Goal: Information Seeking & Learning: Learn about a topic

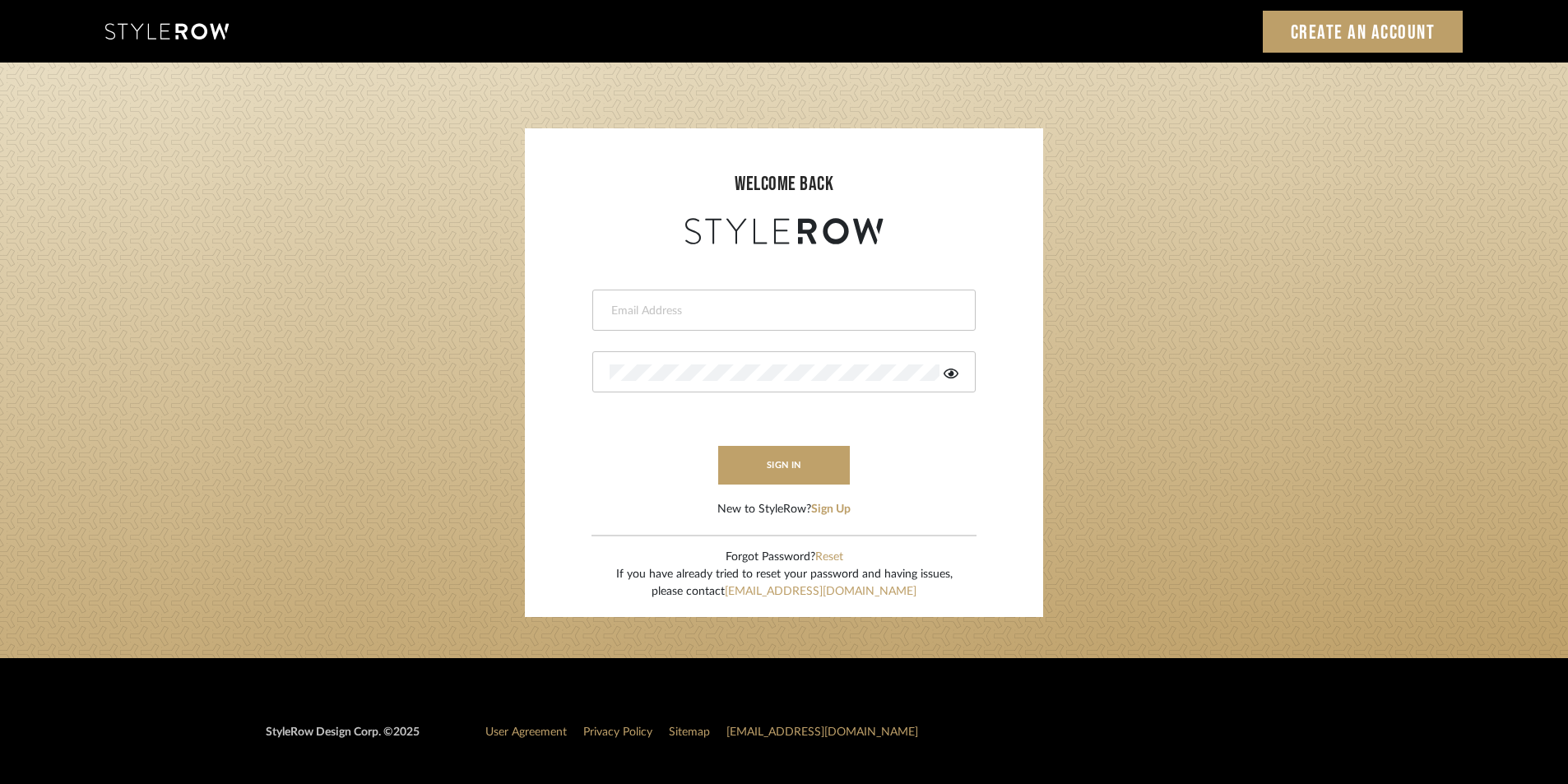
click at [673, 327] on div at bounding box center [783, 309] width 383 height 41
click at [677, 320] on div at bounding box center [783, 309] width 383 height 41
click at [674, 323] on div at bounding box center [783, 309] width 383 height 41
click at [679, 318] on input "email" at bounding box center [770, 311] width 322 height 17
type input "yuvaraj@mancini-design.com"
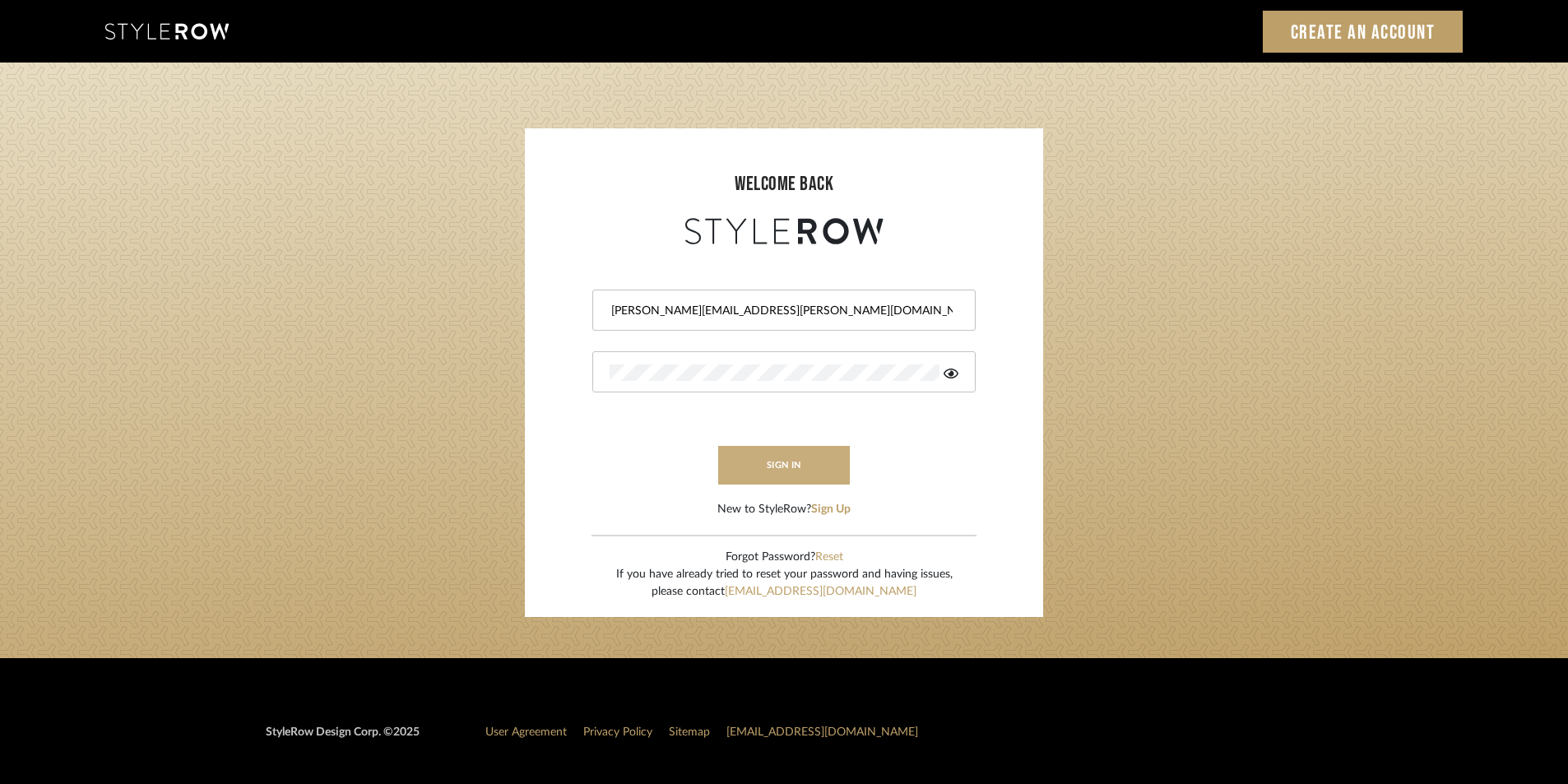
click at [770, 465] on button "sign in" at bounding box center [784, 465] width 131 height 39
click at [787, 471] on button "sign in" at bounding box center [784, 465] width 131 height 39
click at [952, 375] on icon at bounding box center [951, 373] width 15 height 10
drag, startPoint x: 664, startPoint y: 313, endPoint x: 480, endPoint y: 318, distance: 184.1
click at [480, 318] on login-page "welcome back yuvaraj@mancini-design.com Authorization failed. Invalid user or p…" at bounding box center [784, 360] width 1568 height 595
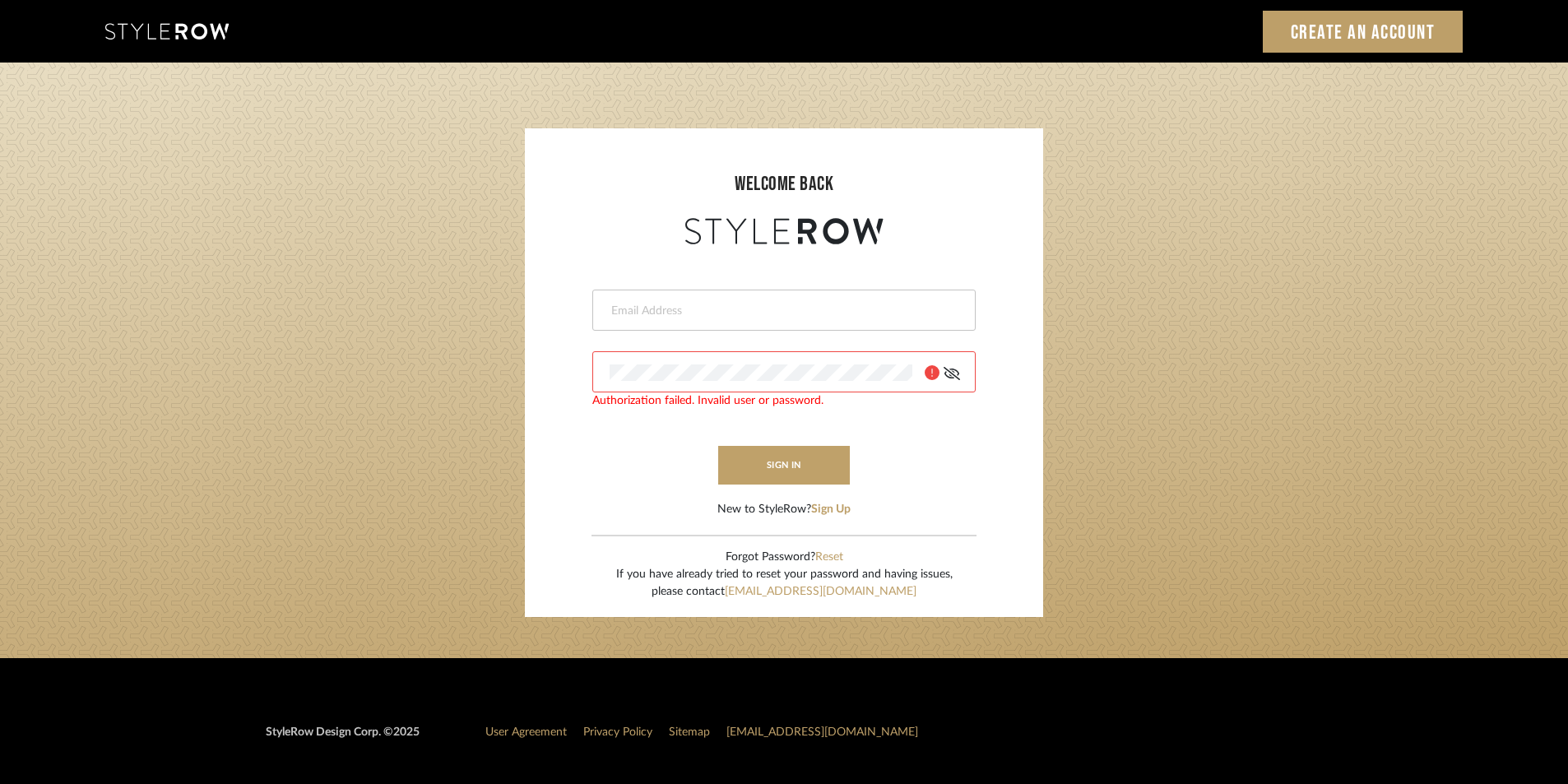
paste input "Stylerowprojects1@mancini-design.com"
type input "Stylerowprojects1@mancini-design.com"
click at [762, 466] on button "sign in" at bounding box center [784, 465] width 131 height 39
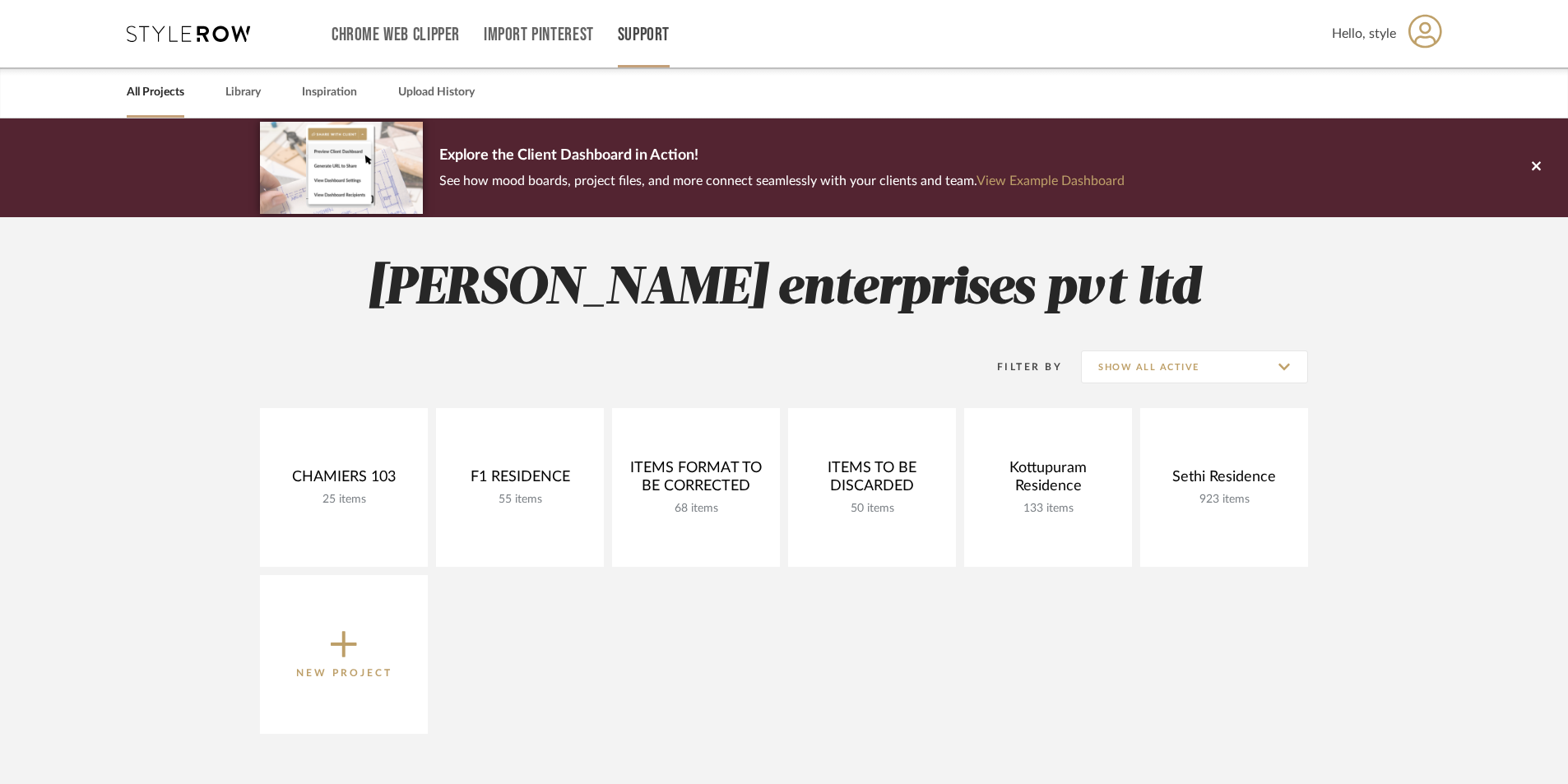
click at [655, 28] on link "Support" at bounding box center [643, 35] width 52 height 14
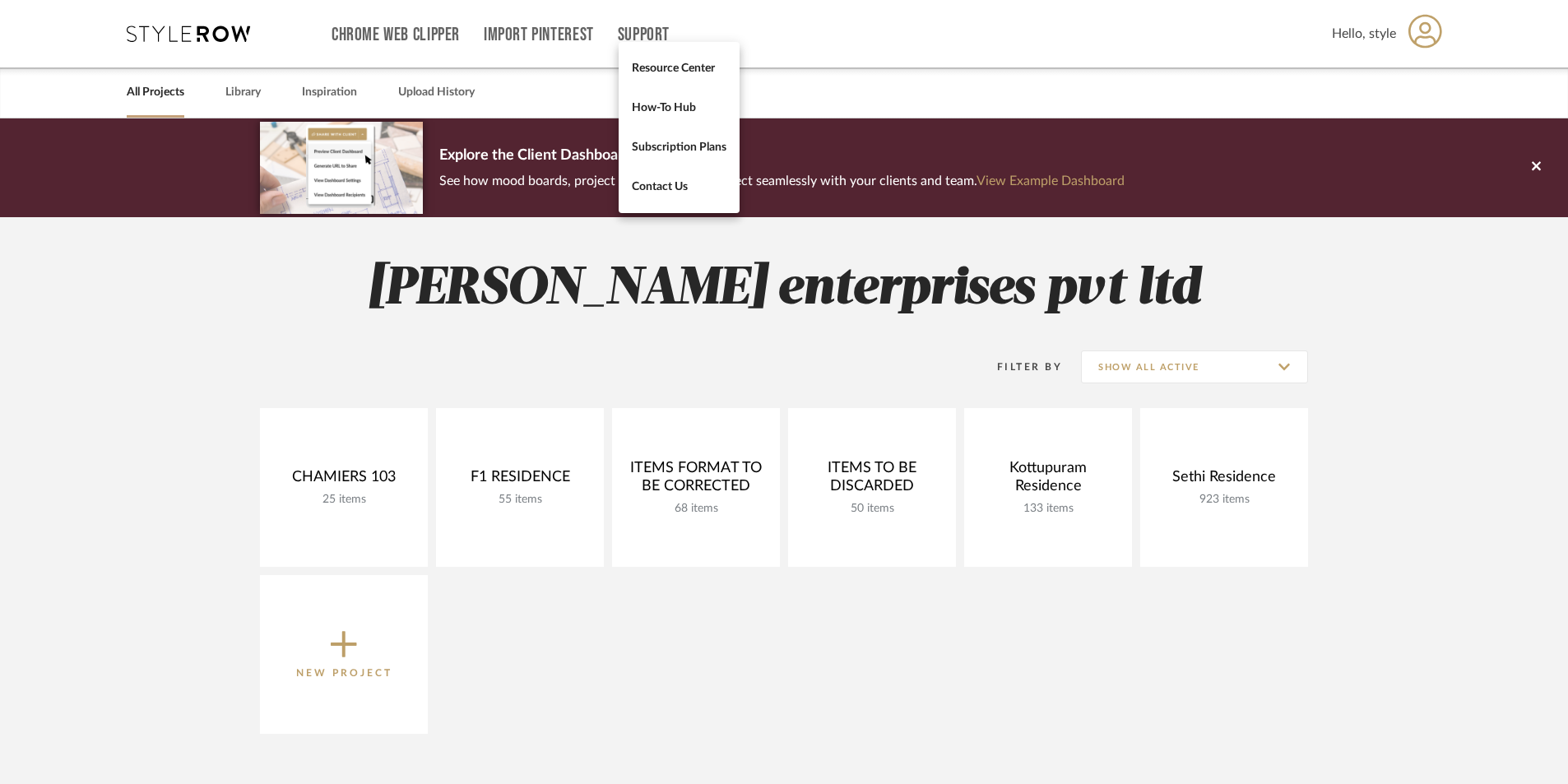
click at [439, 43] on div at bounding box center [784, 392] width 1568 height 784
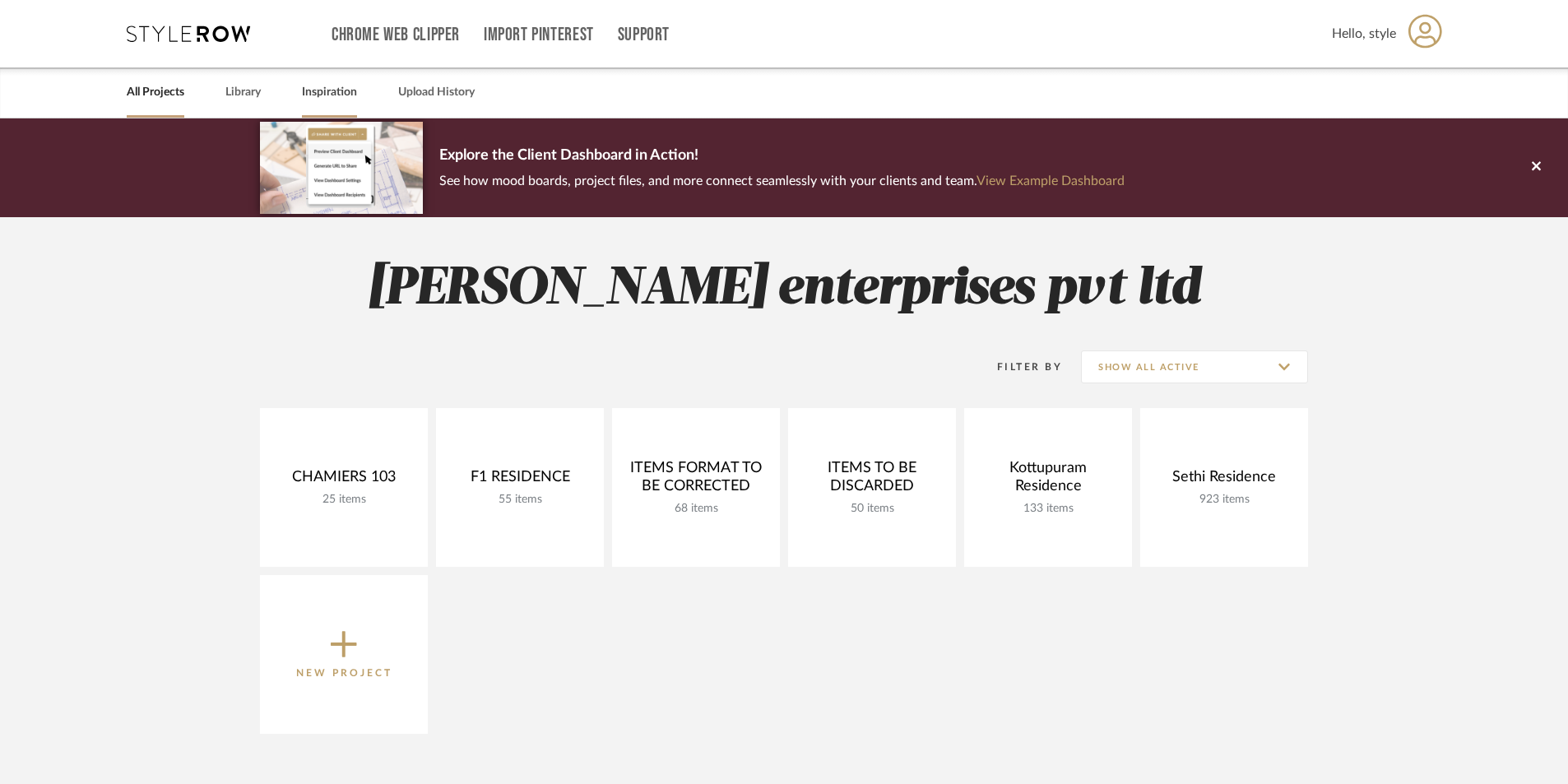
click at [305, 92] on link "Inspiration" at bounding box center [329, 92] width 55 height 22
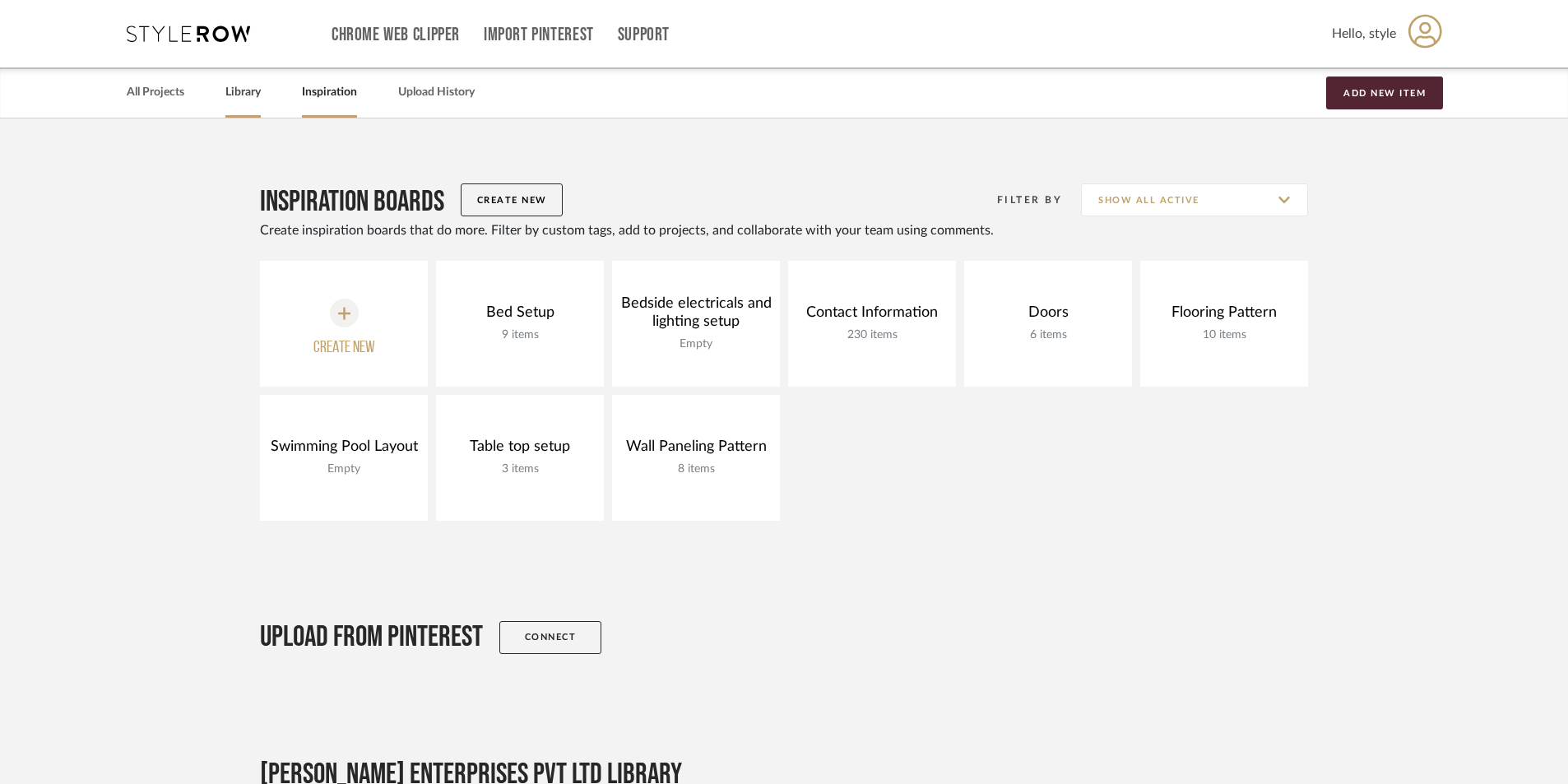
click at [249, 94] on link "Library" at bounding box center [243, 92] width 36 height 22
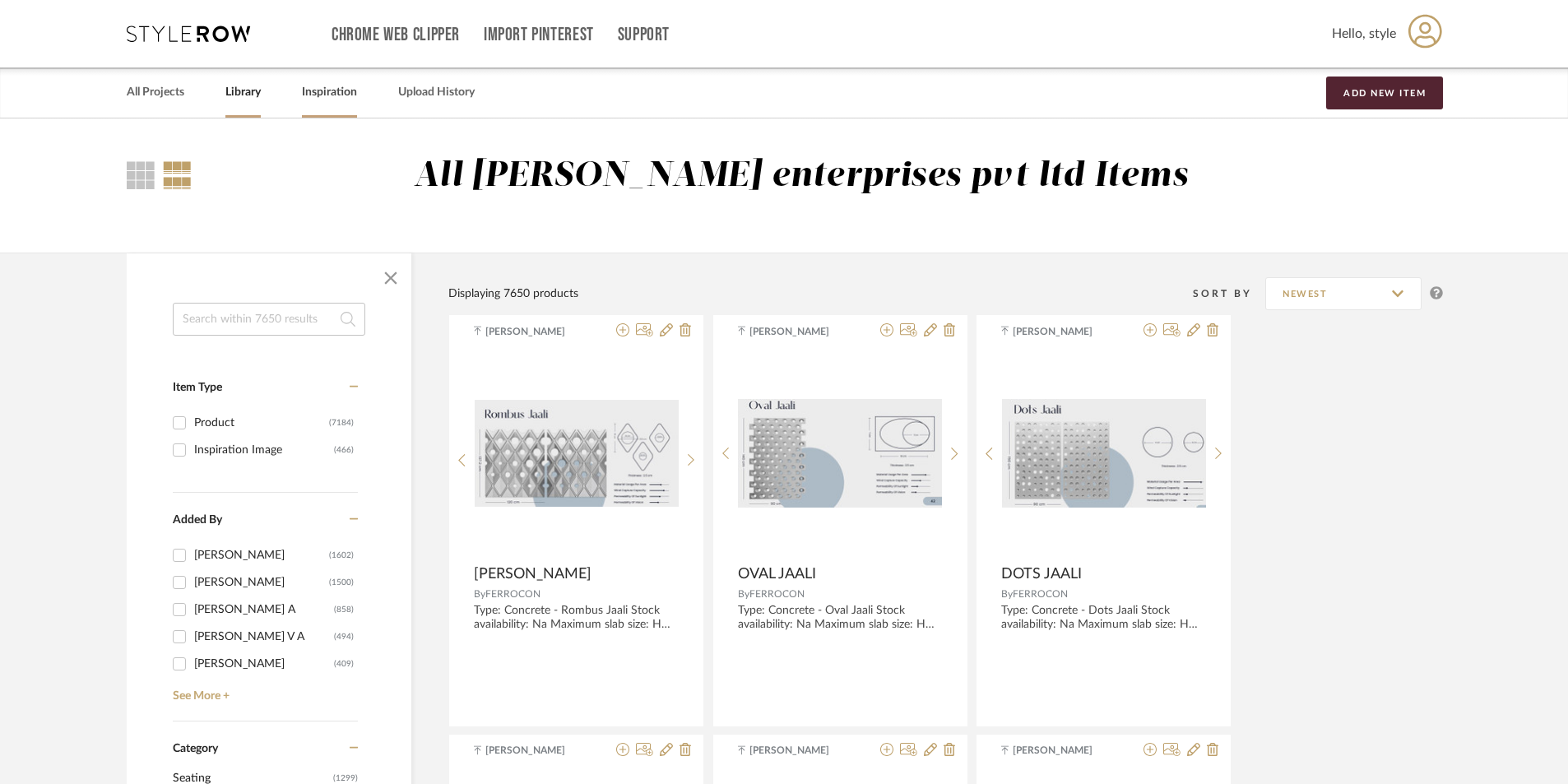
click at [337, 94] on link "Inspiration" at bounding box center [329, 92] width 55 height 22
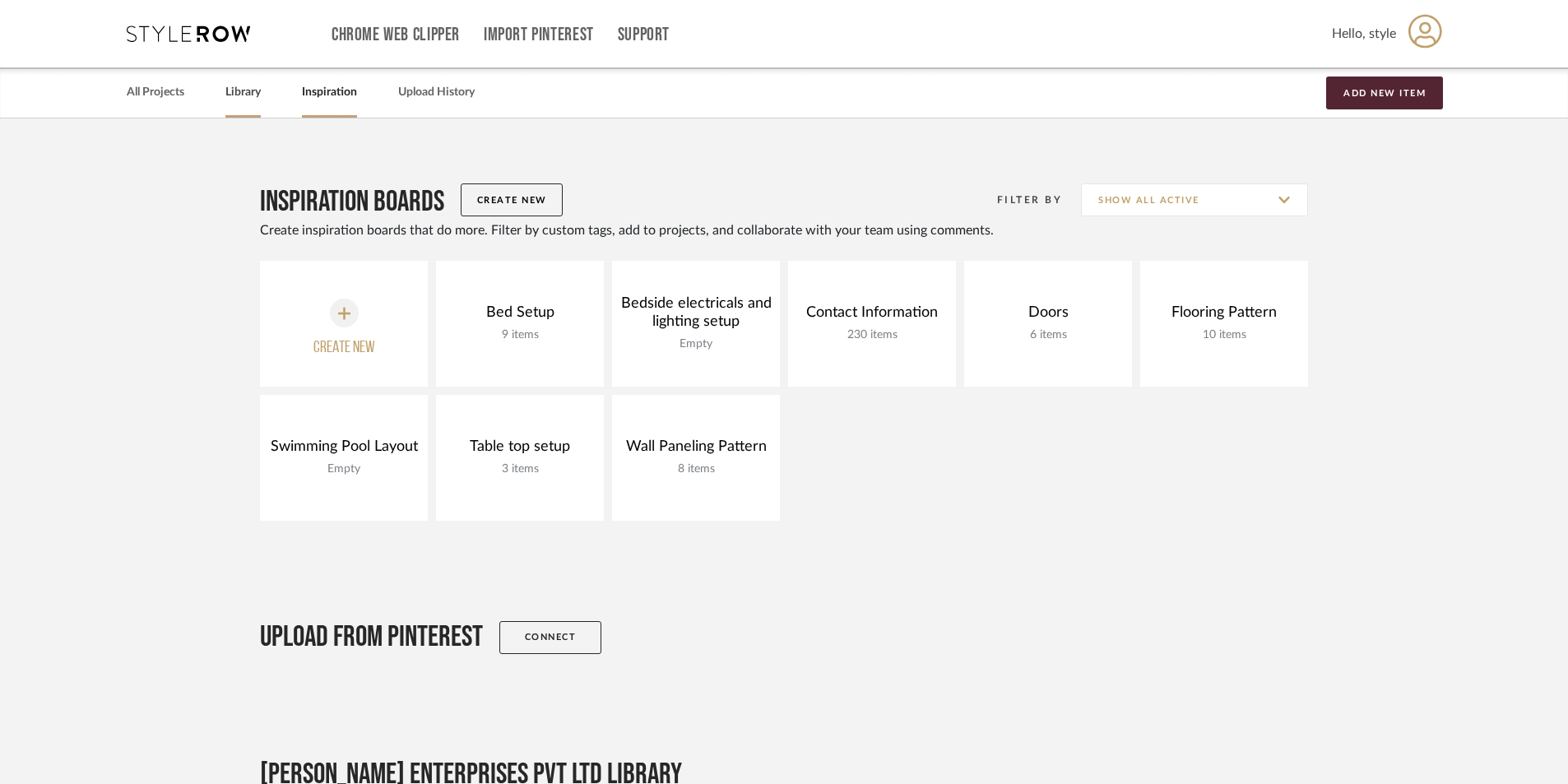
click at [240, 91] on link "Library" at bounding box center [243, 92] width 36 height 22
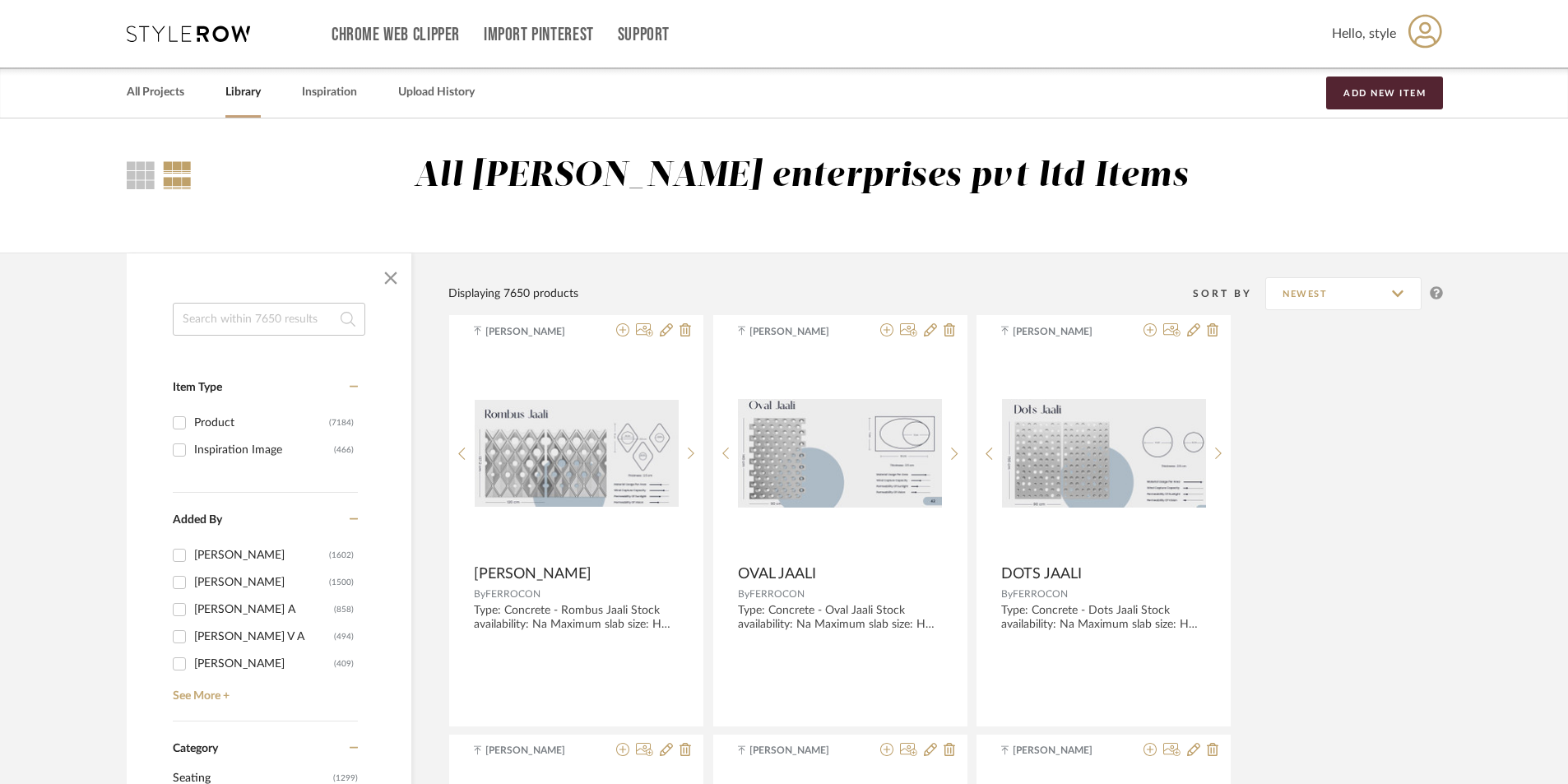
click at [214, 322] on input at bounding box center [269, 319] width 193 height 33
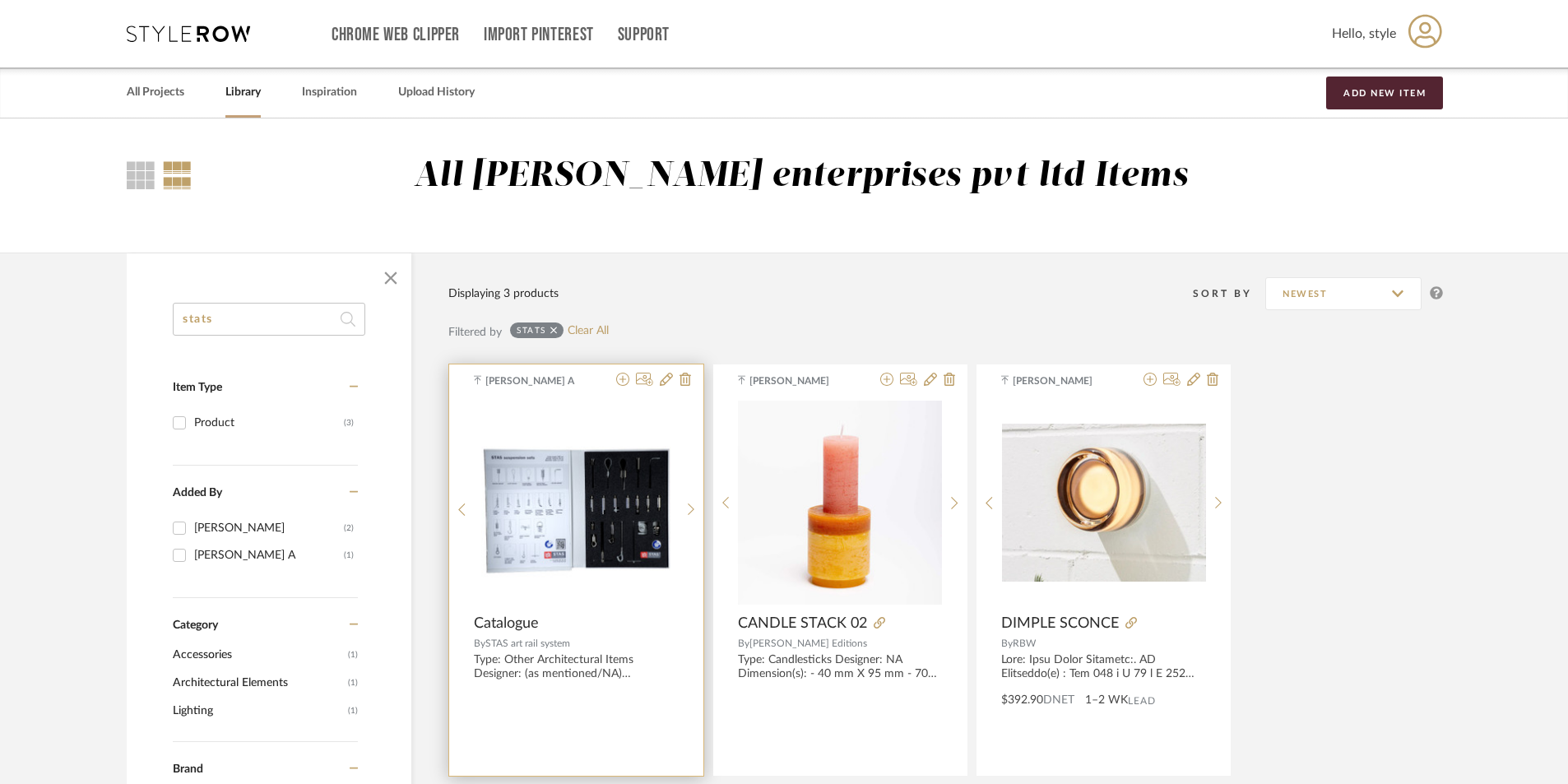
click at [520, 627] on span "Catalogue" at bounding box center [506, 624] width 65 height 18
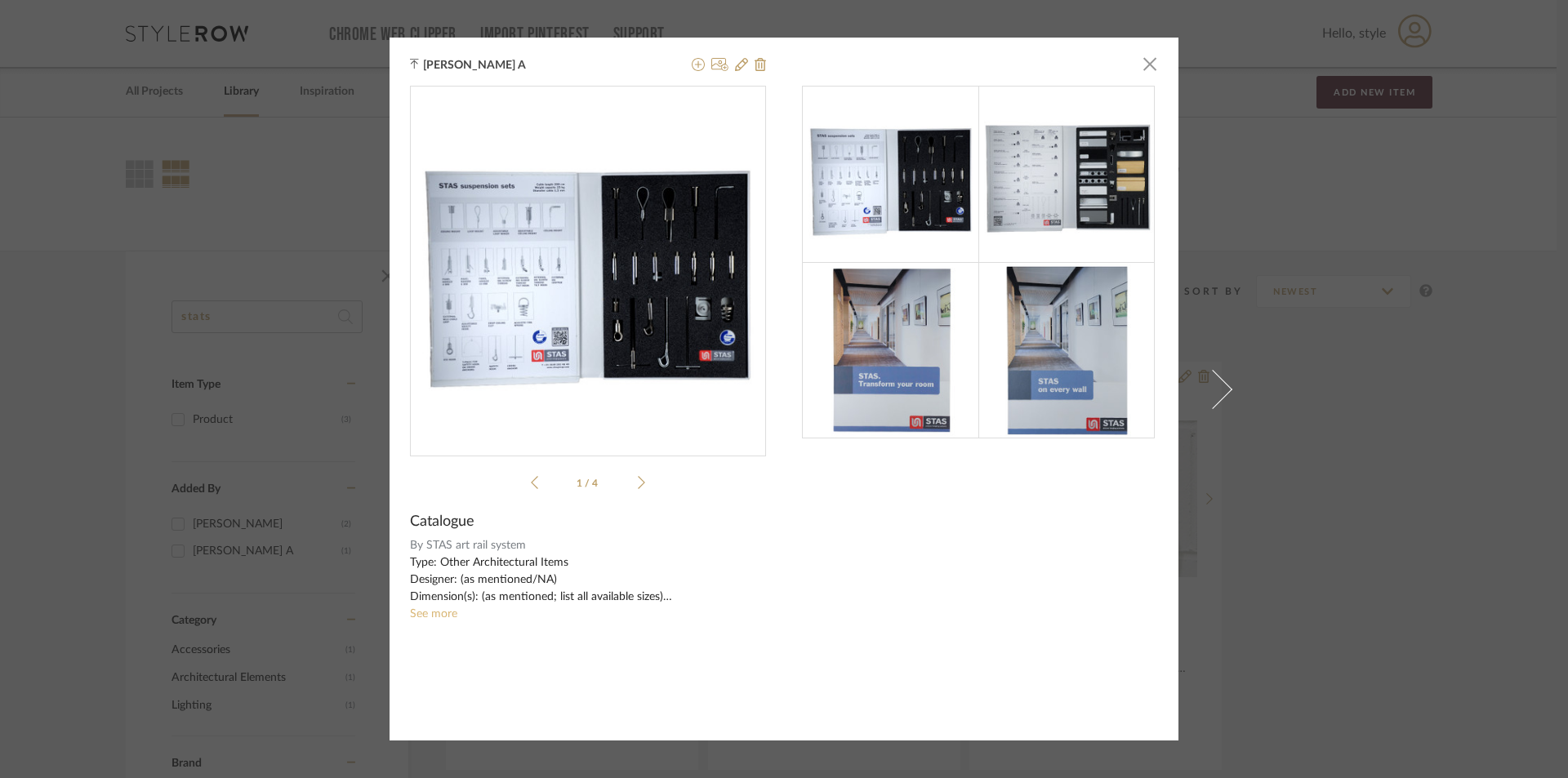
click at [432, 615] on link "See more" at bounding box center [433, 614] width 47 height 12
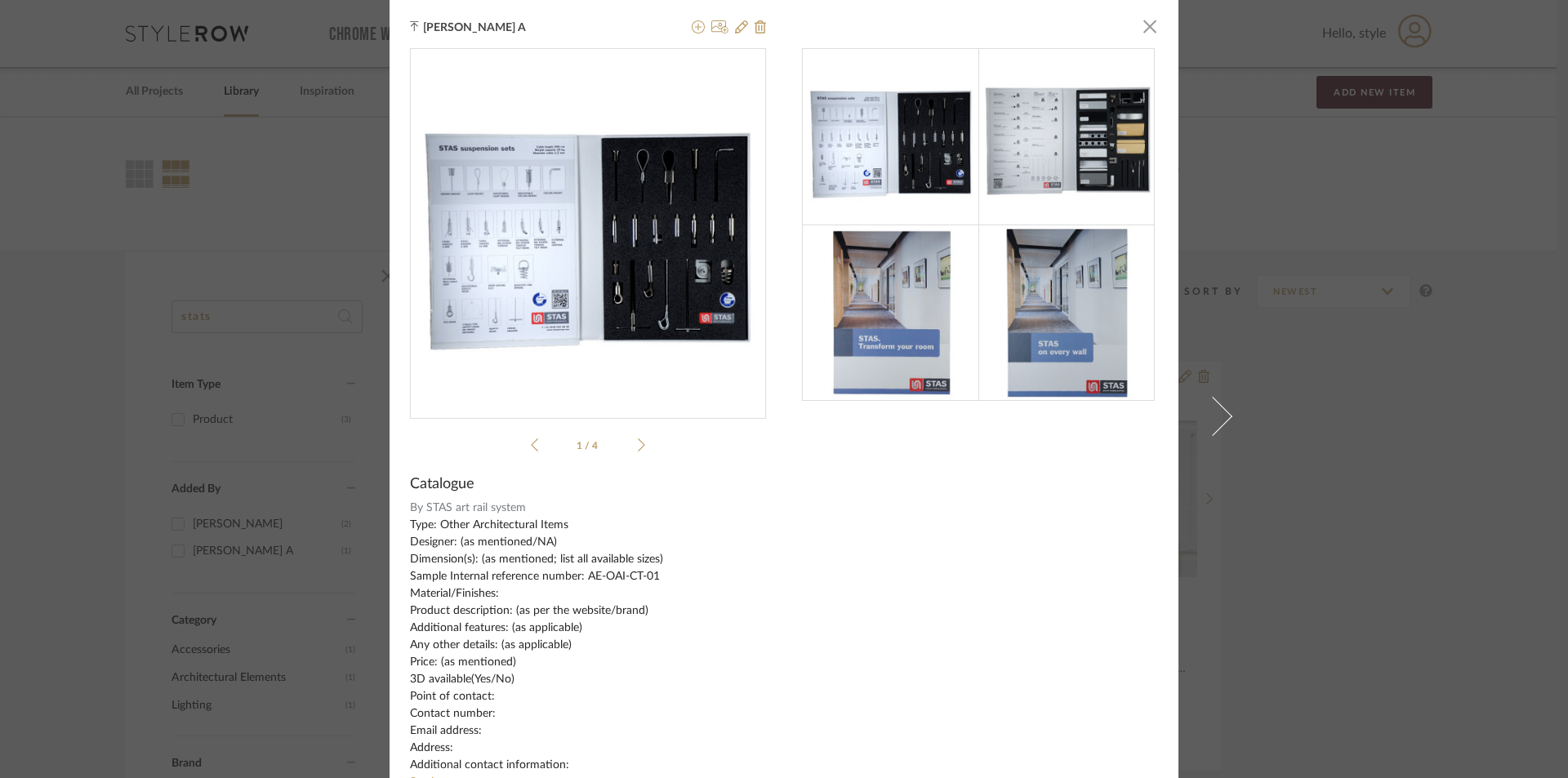
click at [631, 444] on li "1 / 4" at bounding box center [588, 445] width 100 height 20
click at [643, 446] on div "1 / 4" at bounding box center [588, 253] width 356 height 411
click at [638, 446] on icon at bounding box center [641, 445] width 7 height 15
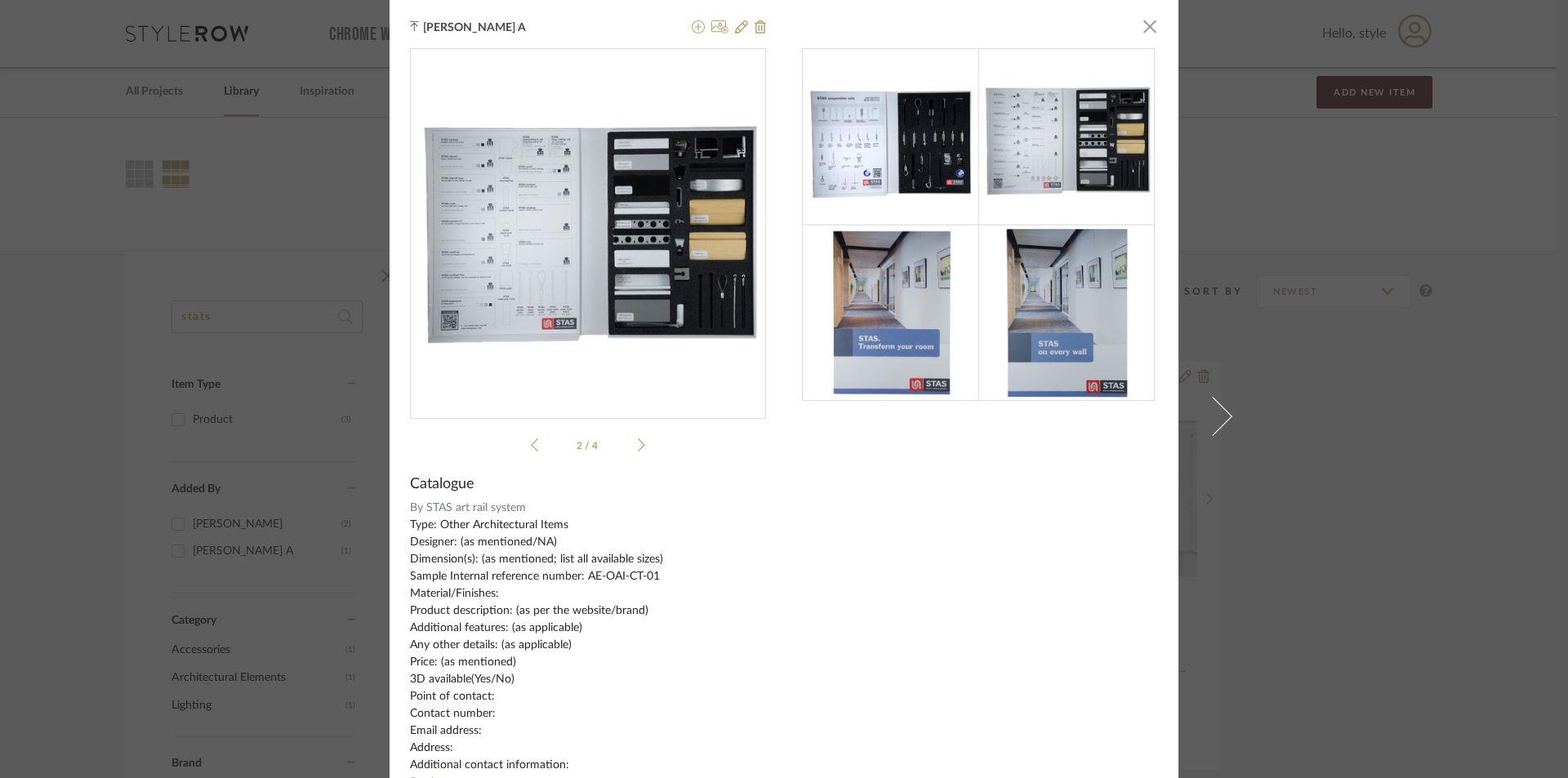
click at [638, 446] on icon at bounding box center [641, 445] width 7 height 15
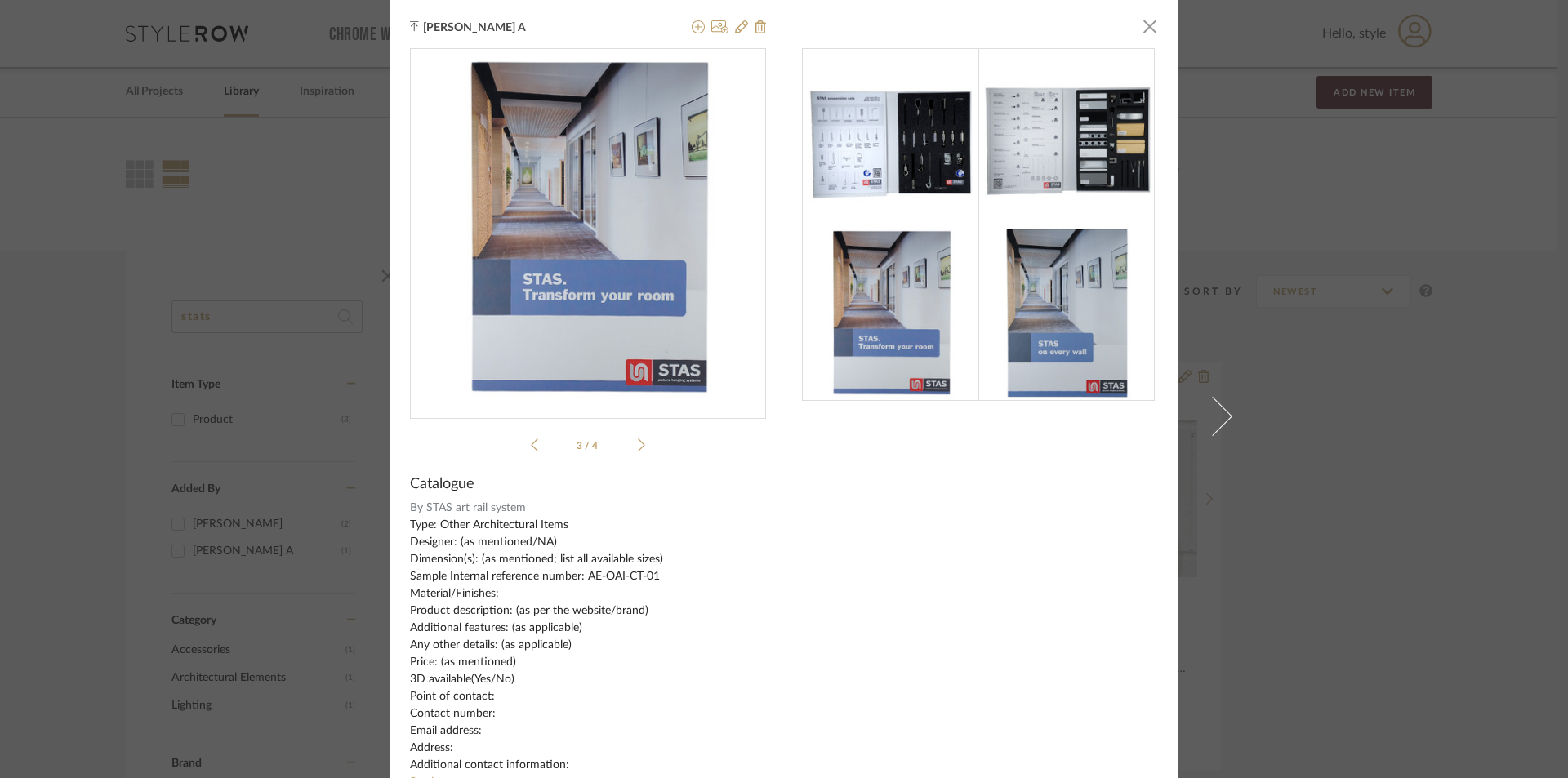
click at [638, 446] on icon at bounding box center [641, 445] width 7 height 15
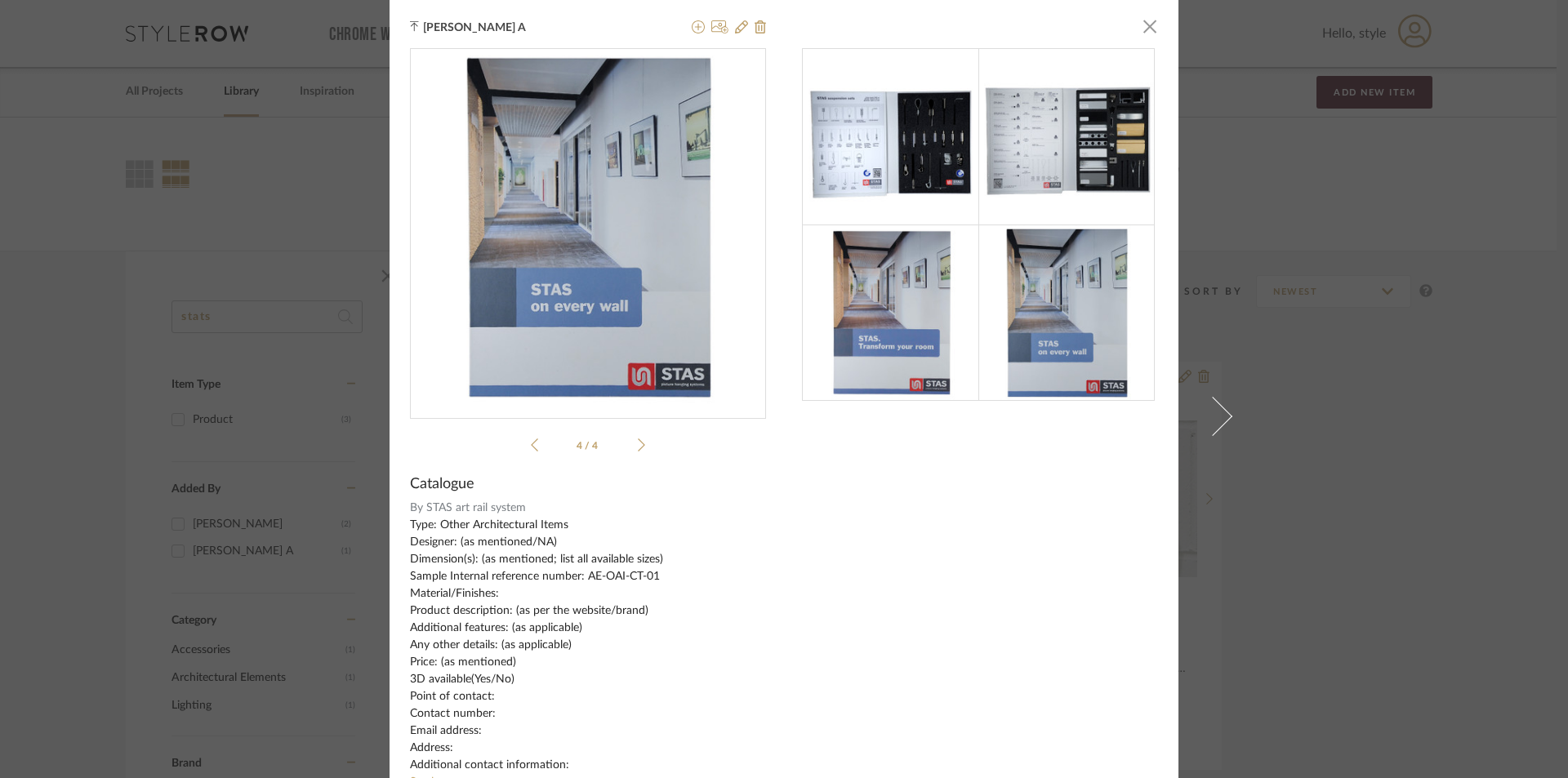
click at [638, 446] on icon at bounding box center [641, 445] width 7 height 15
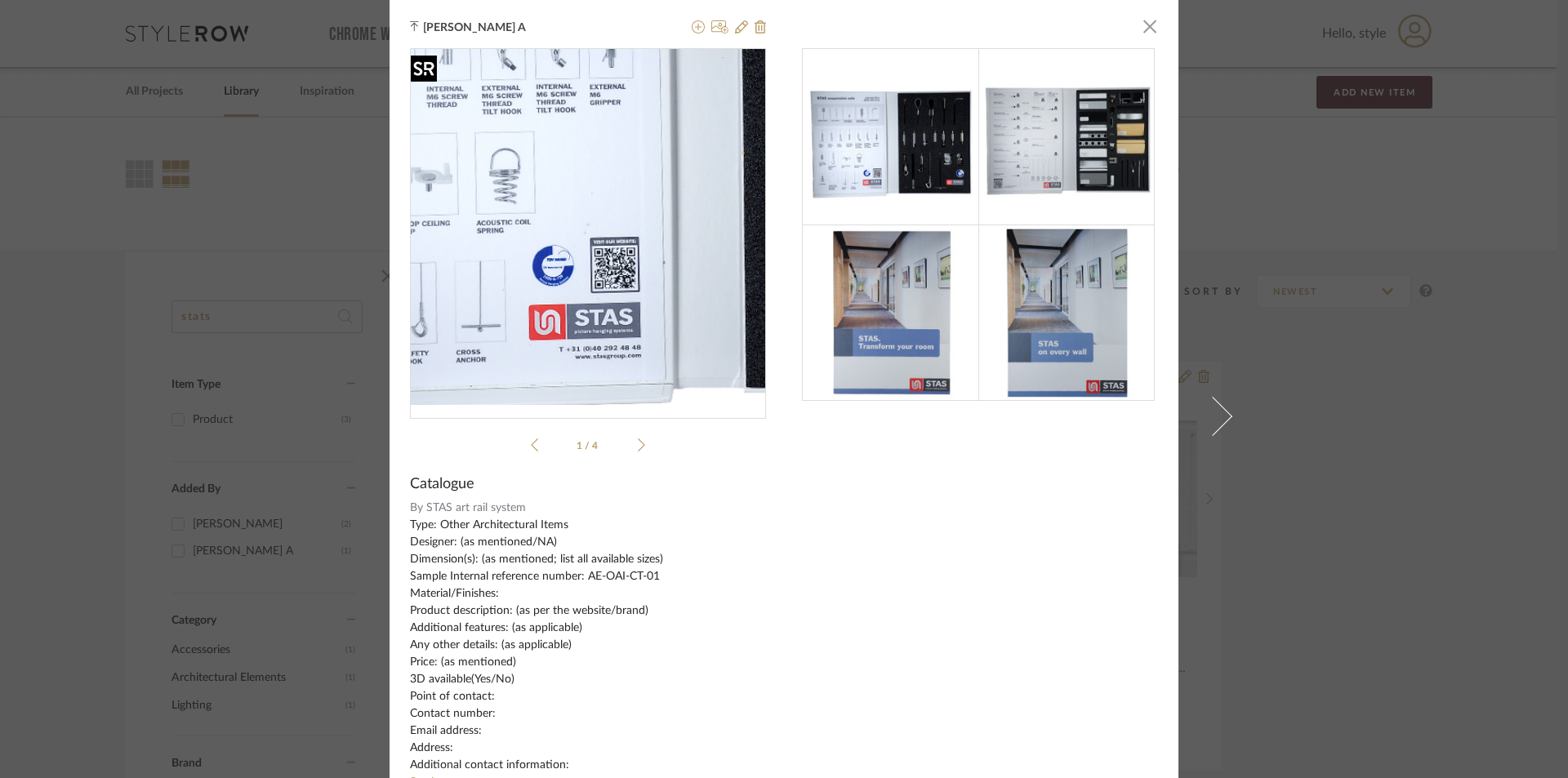
click at [543, 287] on img "0" at bounding box center [588, 226] width 356 height 356
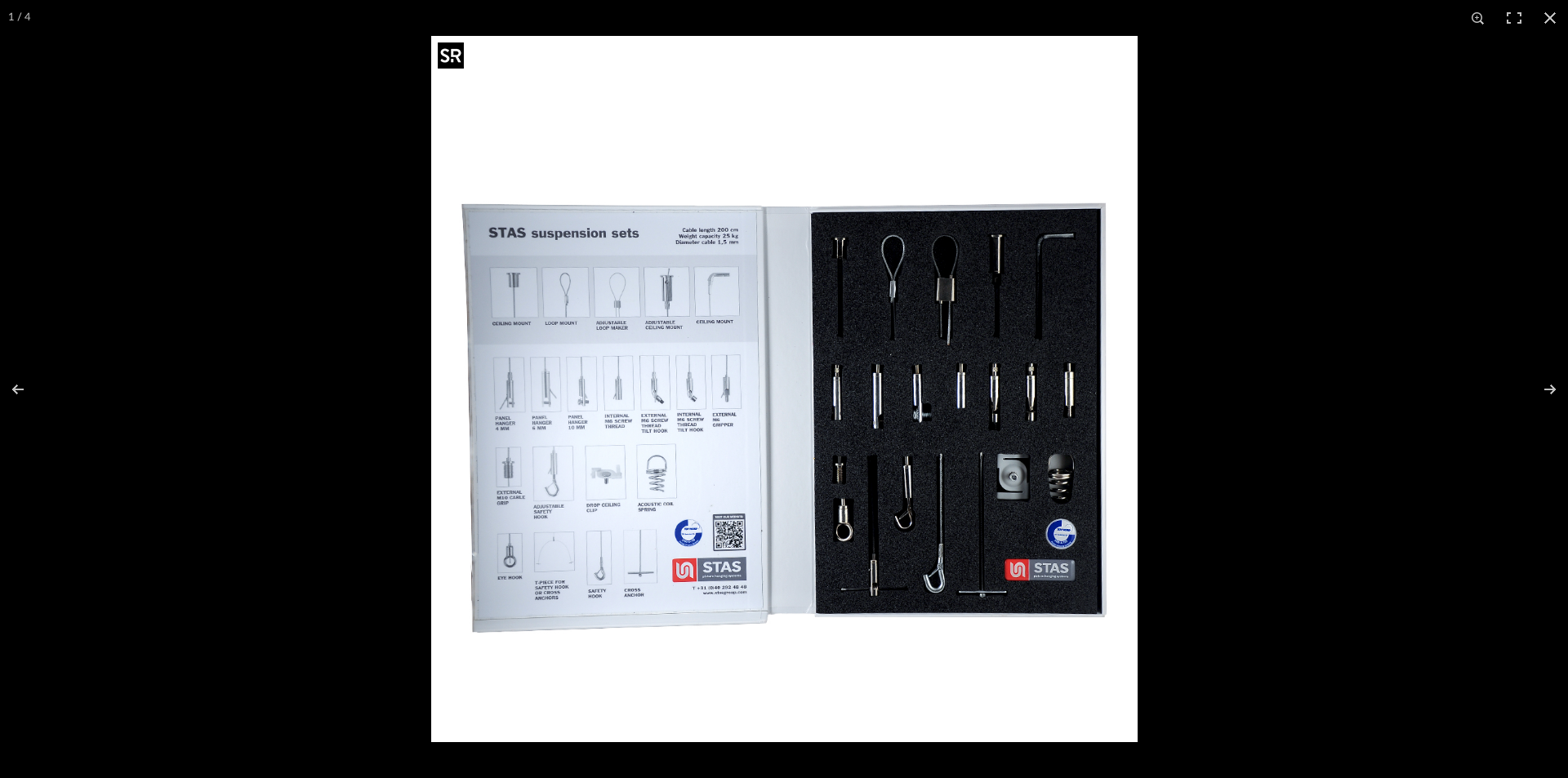
click at [600, 483] on img at bounding box center [784, 389] width 706 height 706
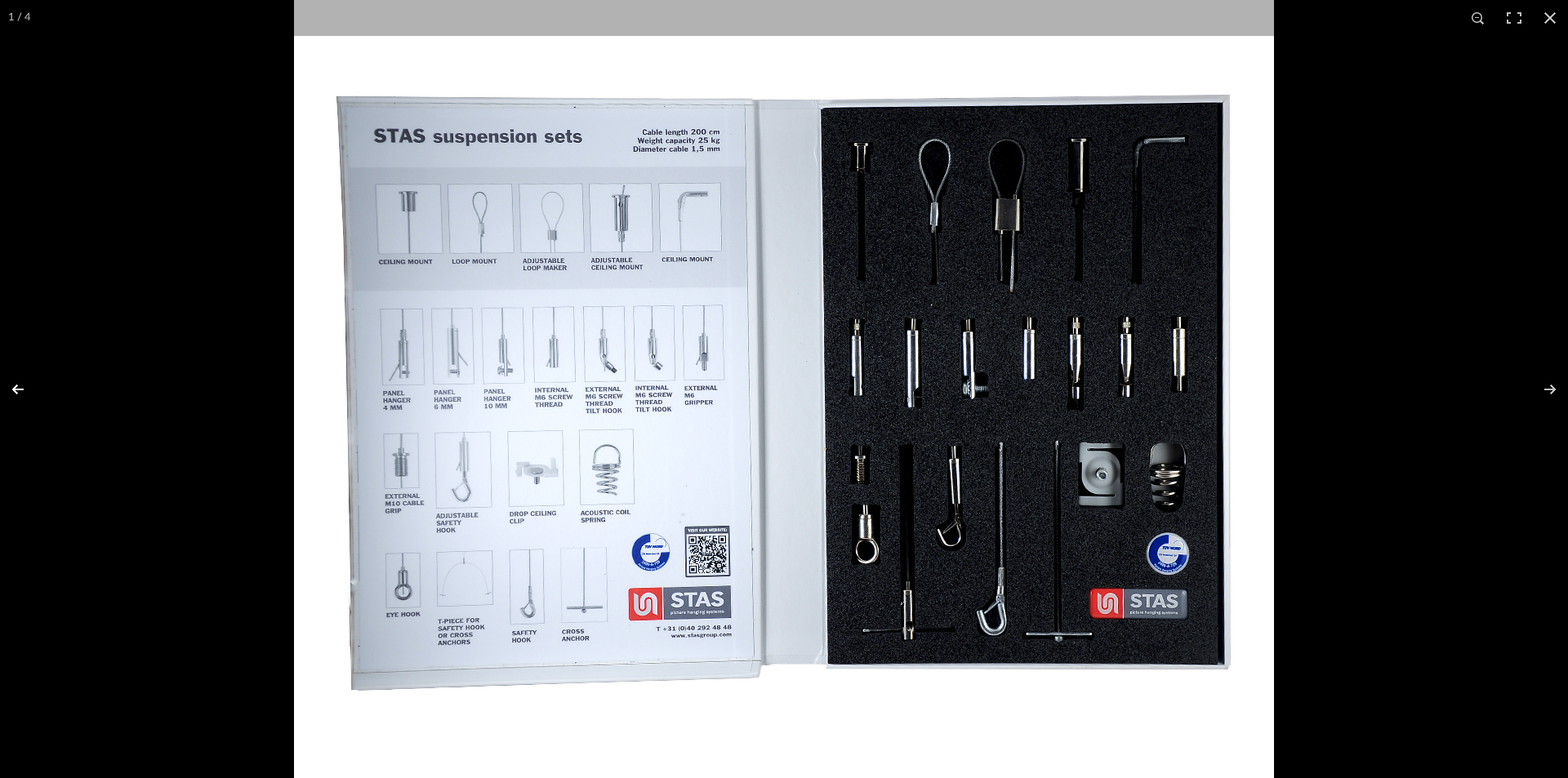
click at [21, 389] on button at bounding box center [28, 389] width 57 height 82
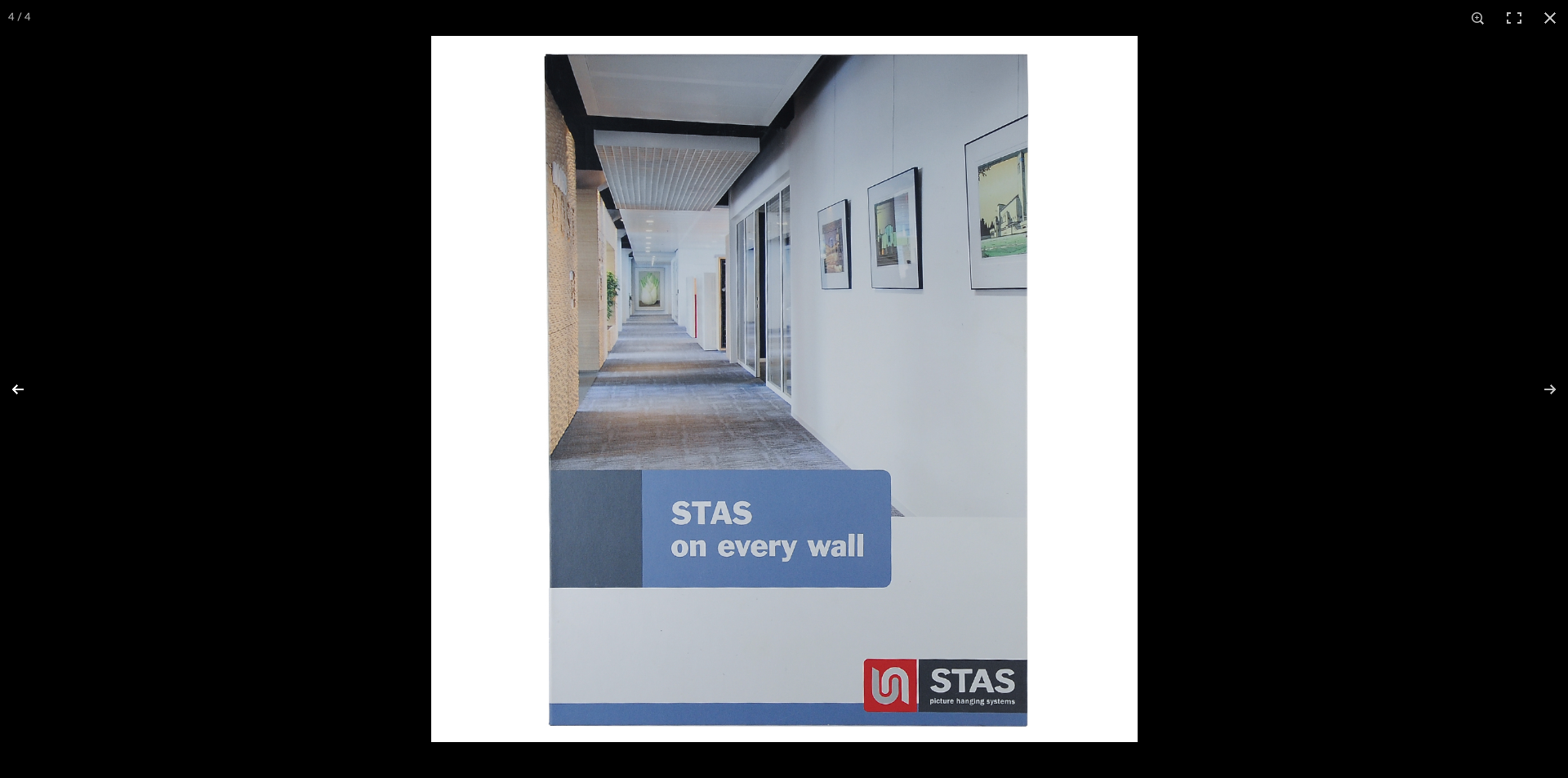
click at [21, 389] on button at bounding box center [28, 389] width 57 height 82
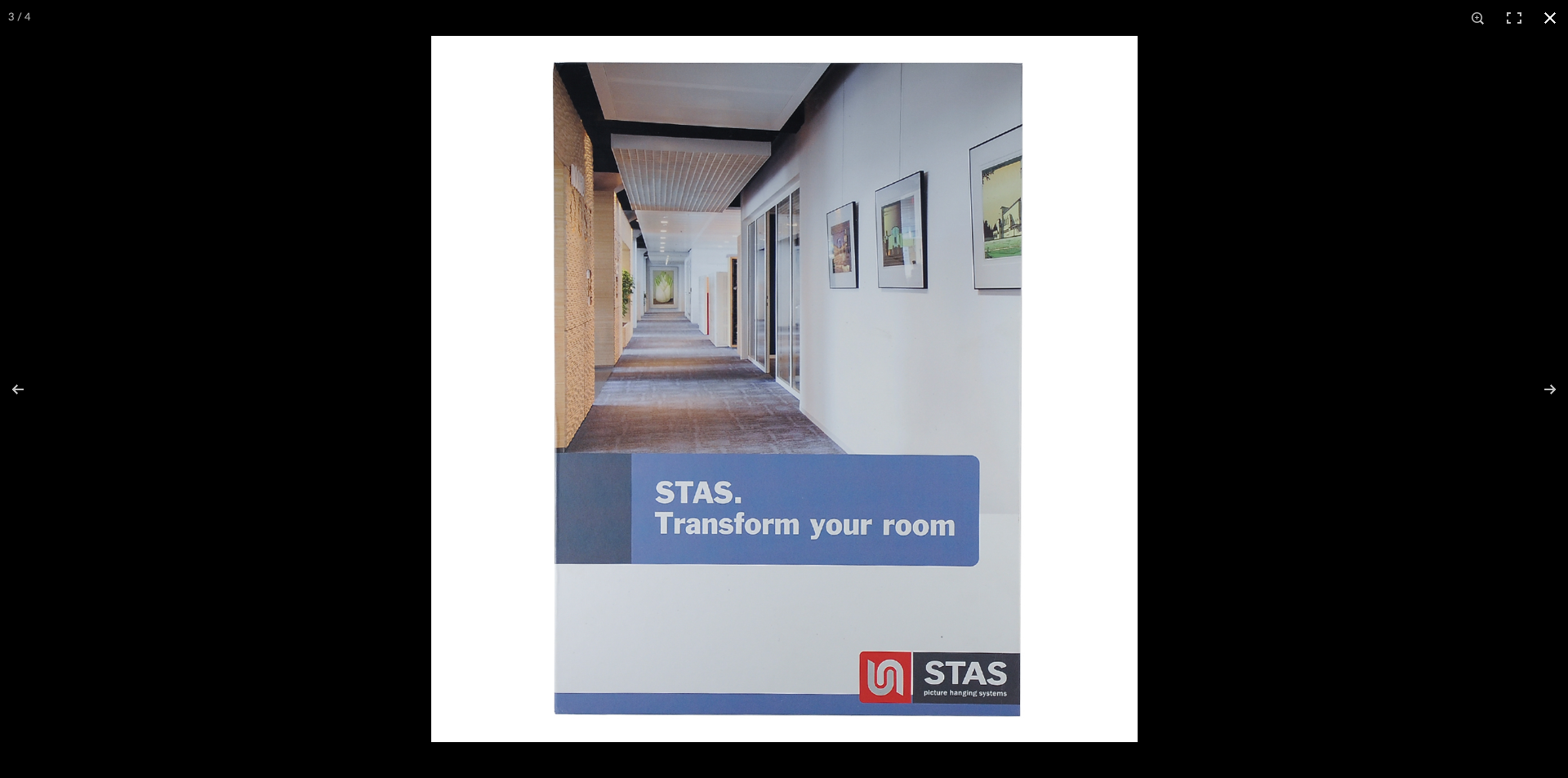
click at [1470, 99] on div at bounding box center [1215, 425] width 1568 height 778
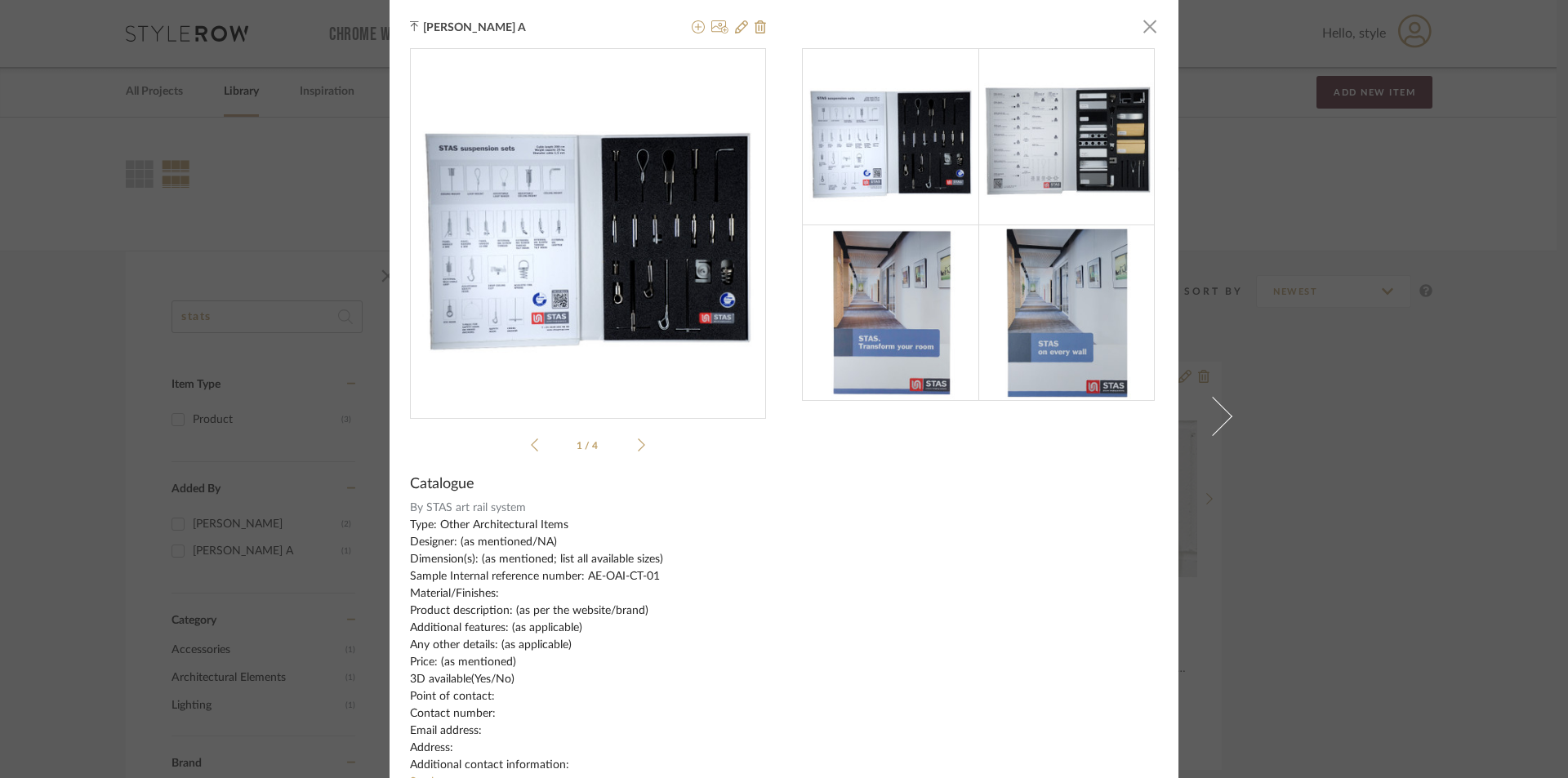
click at [1292, 315] on div "[PERSON_NAME] A × 1 / 4 Catalogue By STAS art rail system Type: Other Architect…" at bounding box center [784, 389] width 1568 height 778
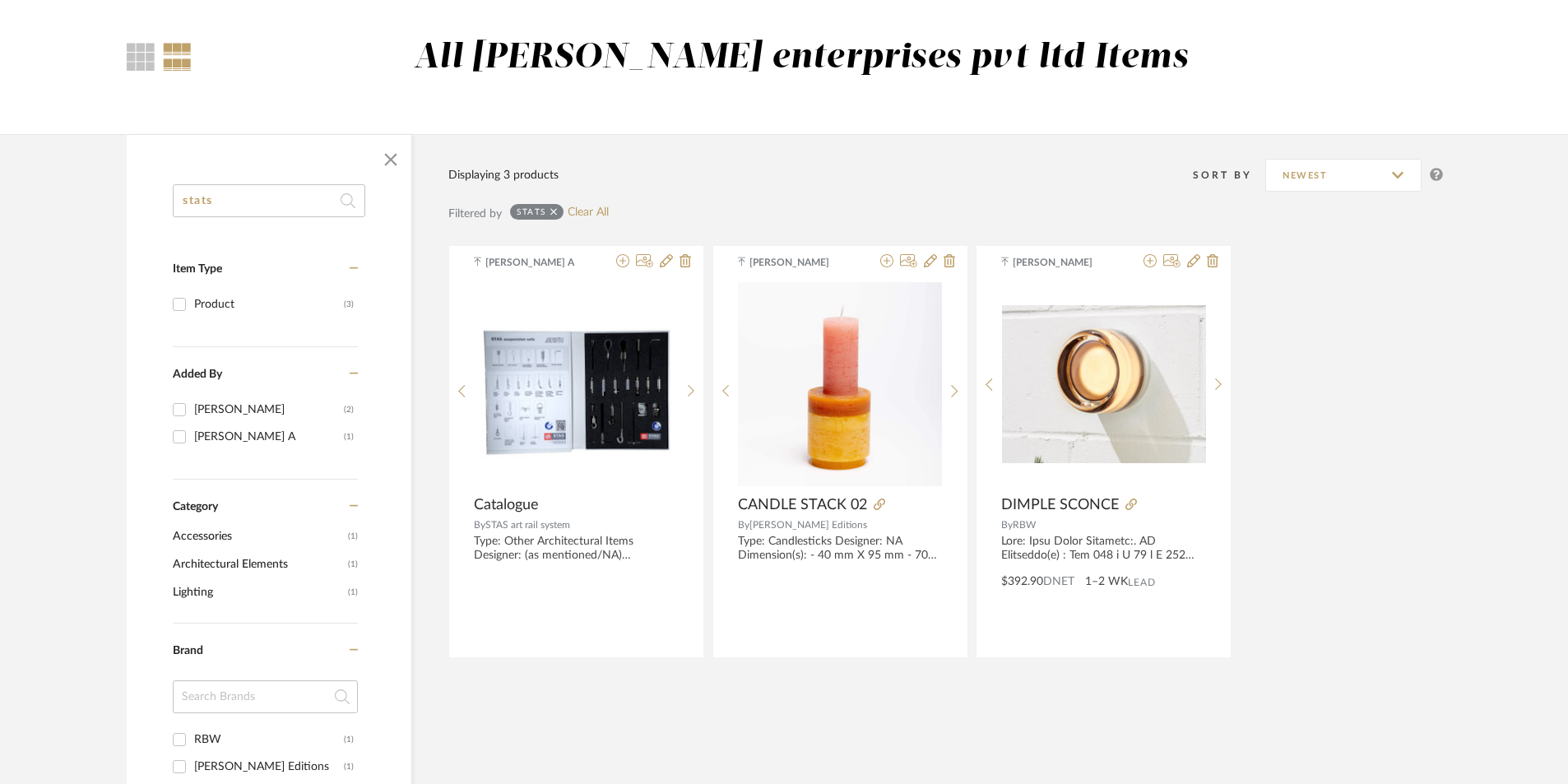
scroll to position [247, 0]
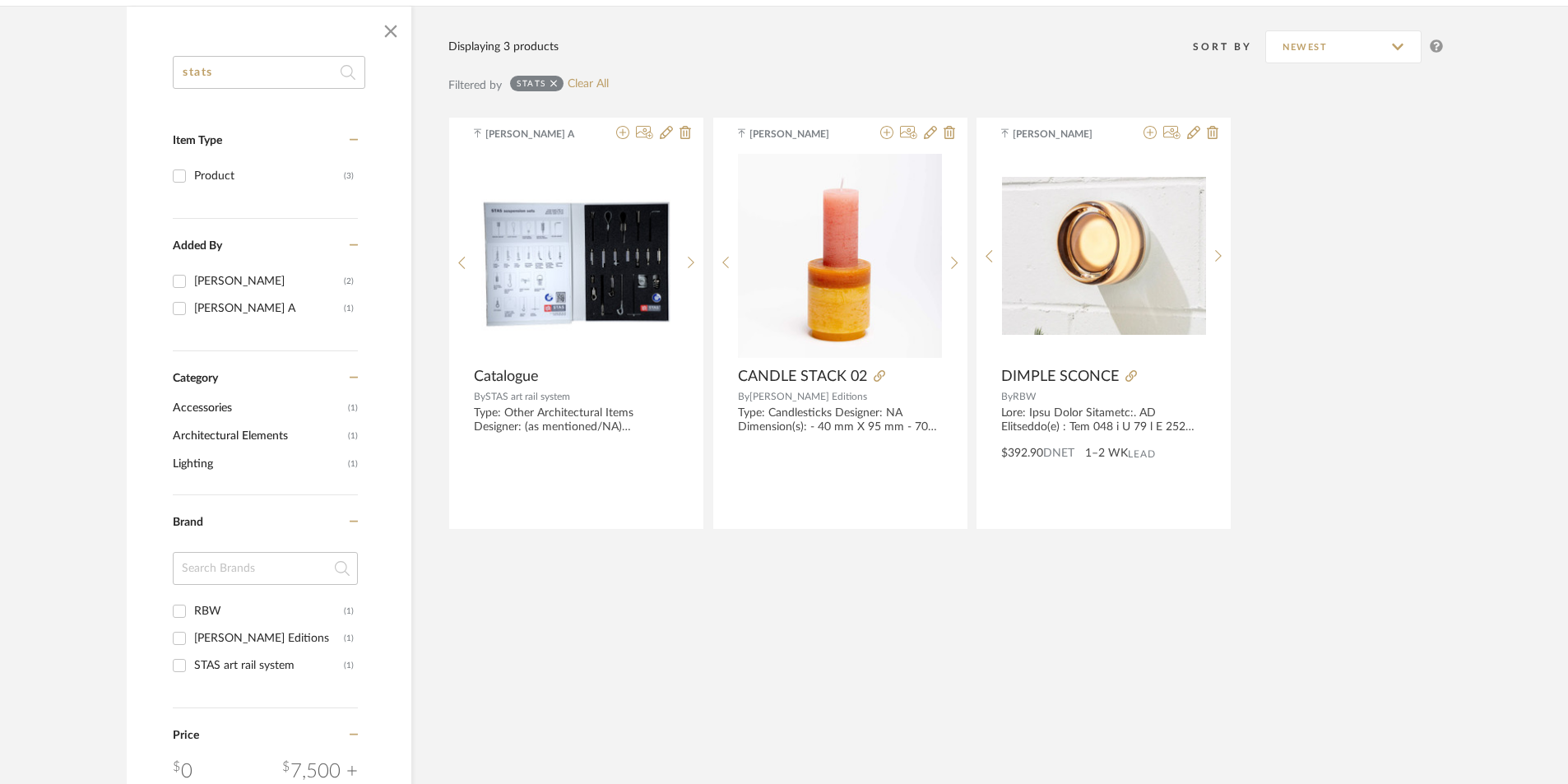
click at [203, 73] on input "stats" at bounding box center [269, 72] width 193 height 33
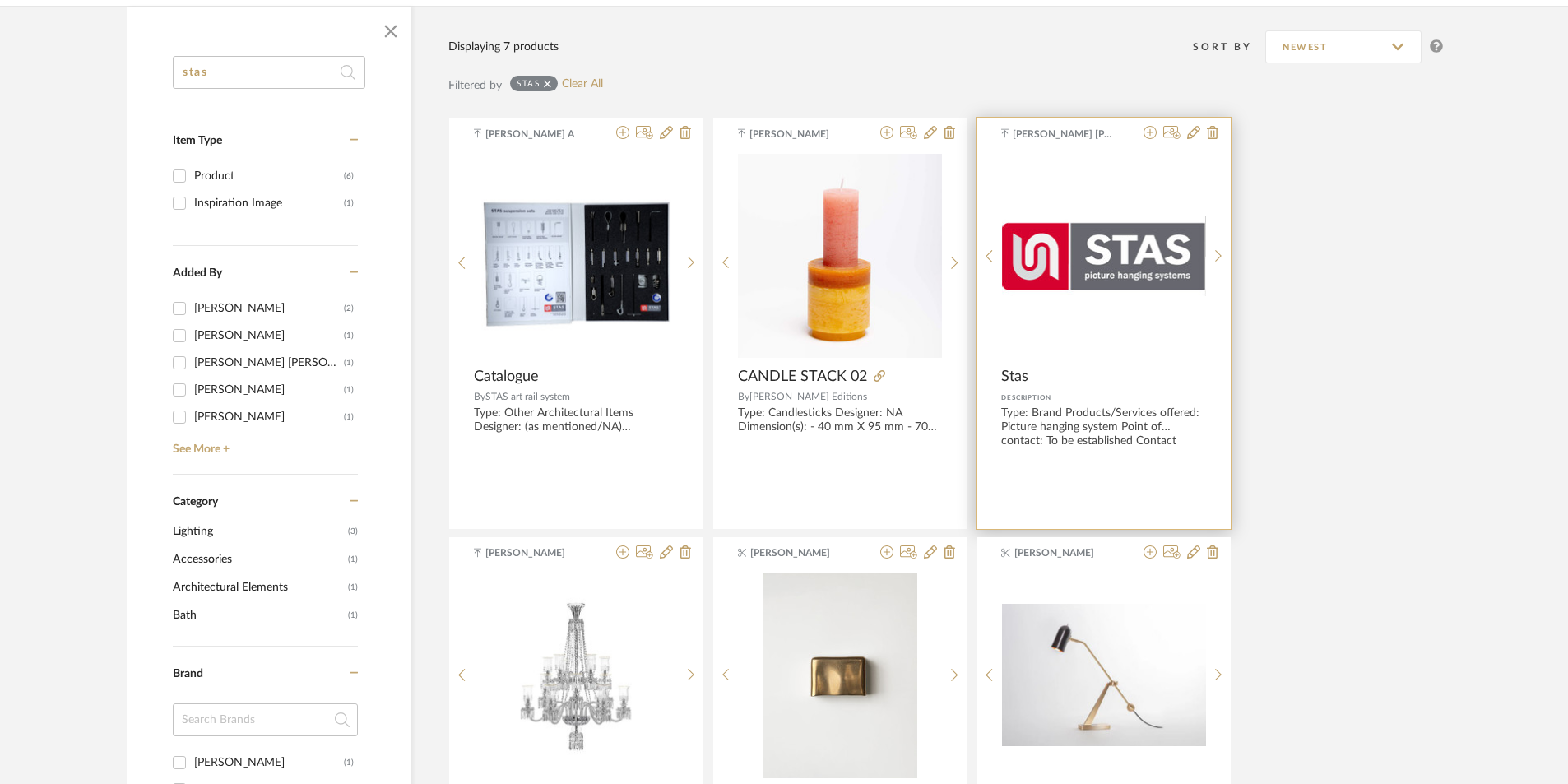
type input "stas"
click at [1077, 411] on div "Type: Brand Products/Services offered: Picture hanging system Point of contact:…" at bounding box center [1103, 426] width 205 height 39
click at [1018, 375] on span "Stas" at bounding box center [1014, 377] width 27 height 18
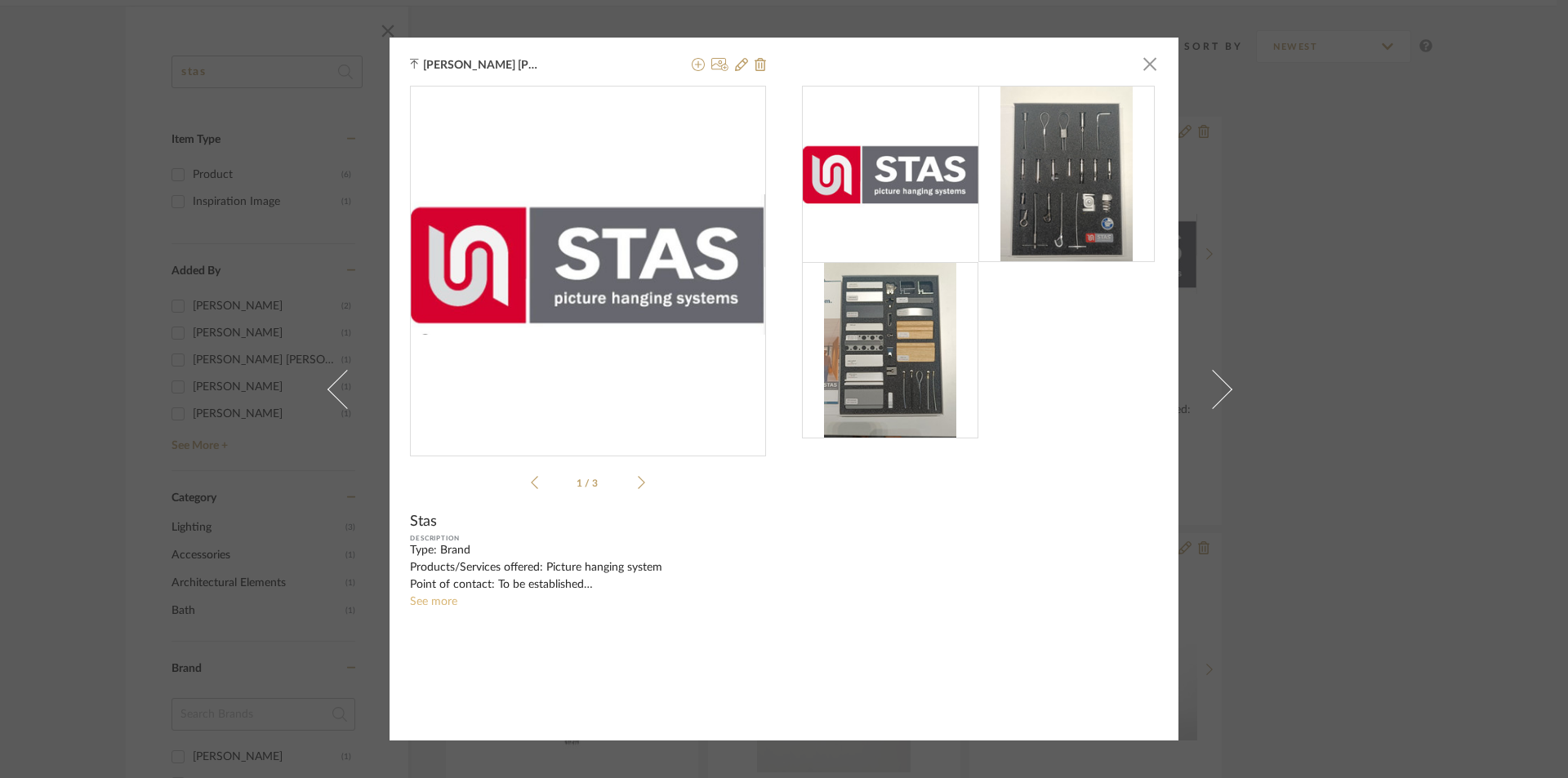
click at [432, 606] on link "See more" at bounding box center [433, 601] width 47 height 12
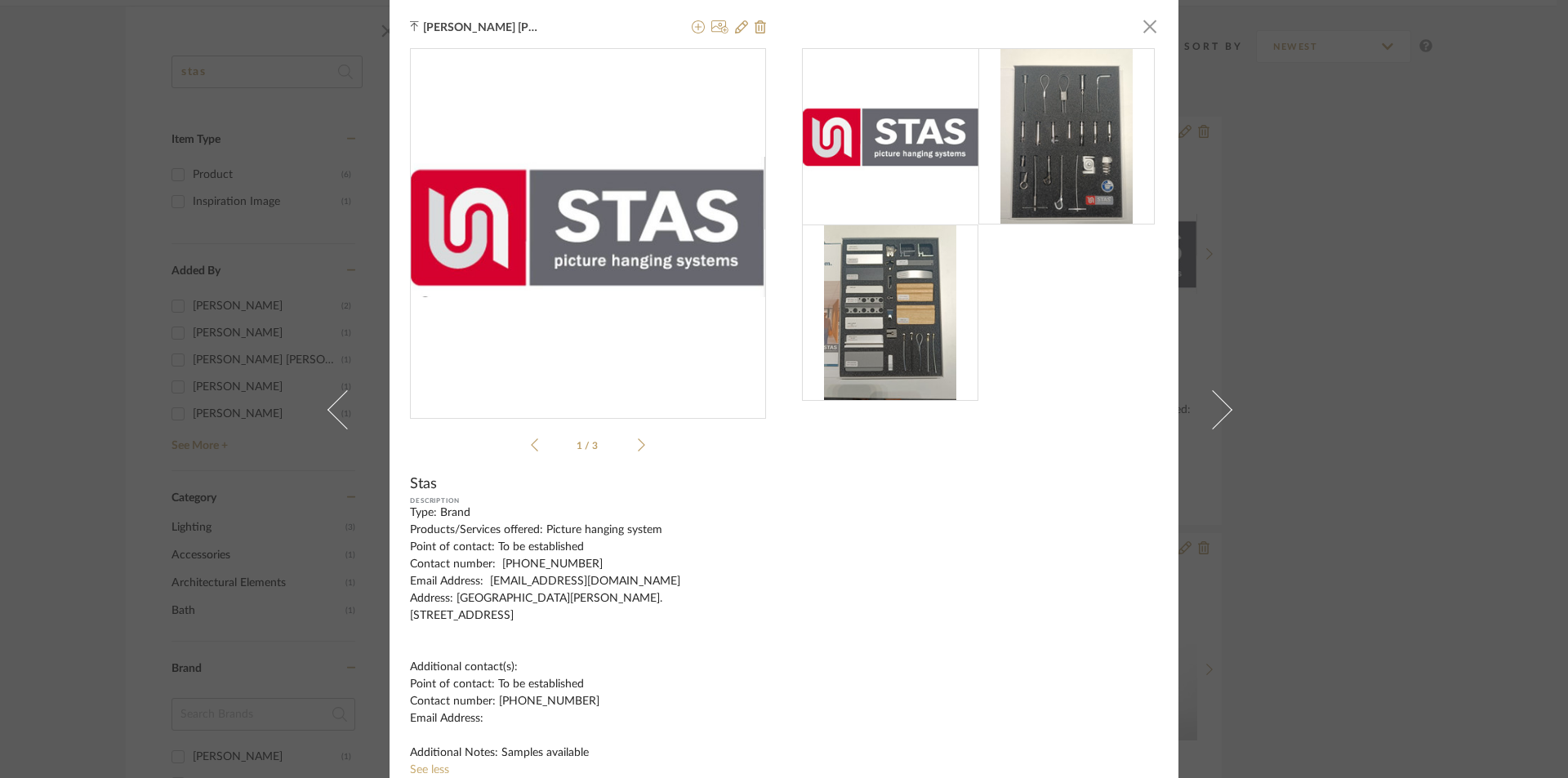
scroll to position [59, 0]
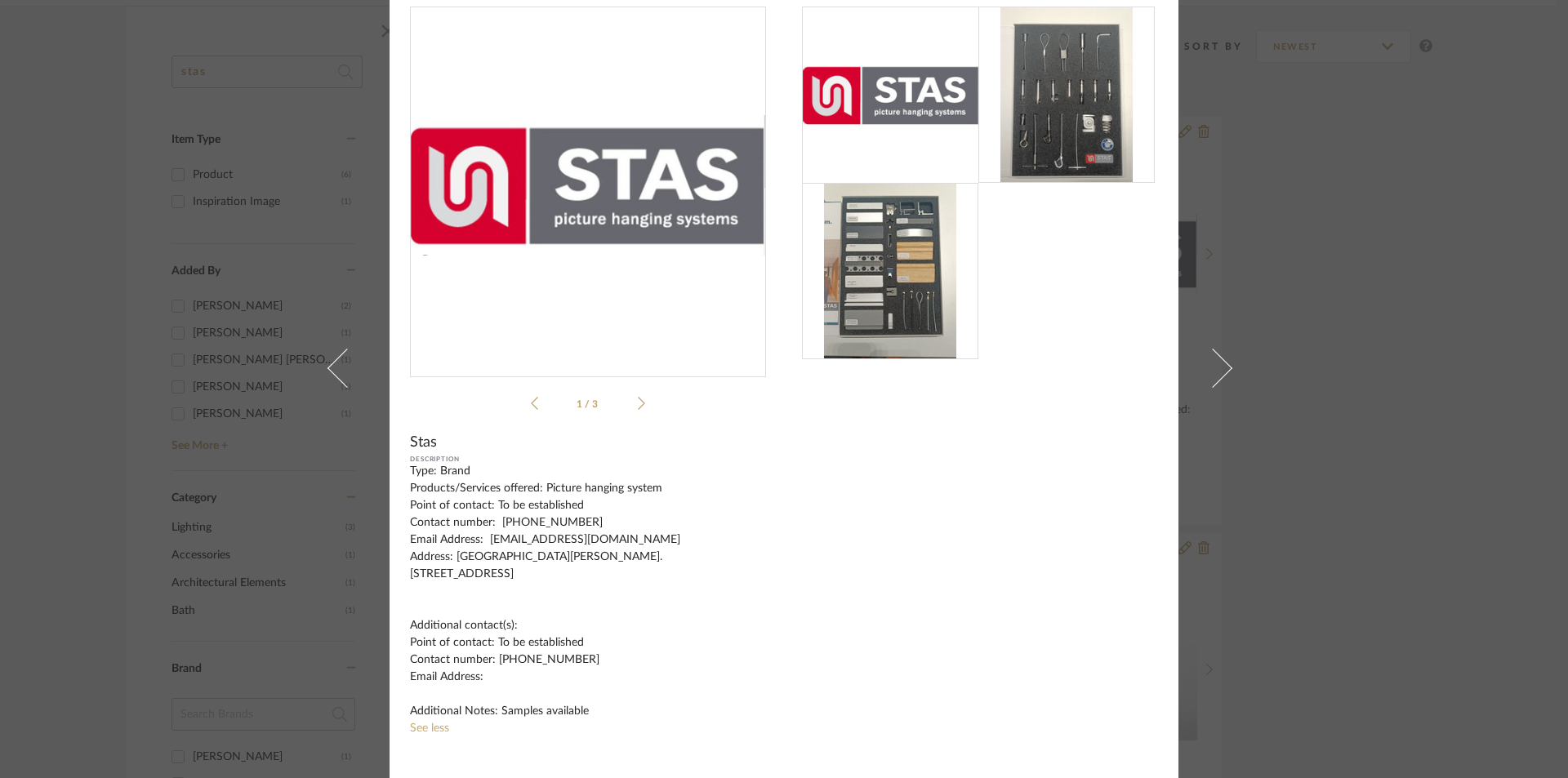
click at [1481, 139] on div "[PERSON_NAME] [PERSON_NAME] × 1 / 3 Stas Description Type: Brand Products/Servi…" at bounding box center [784, 389] width 1568 height 778
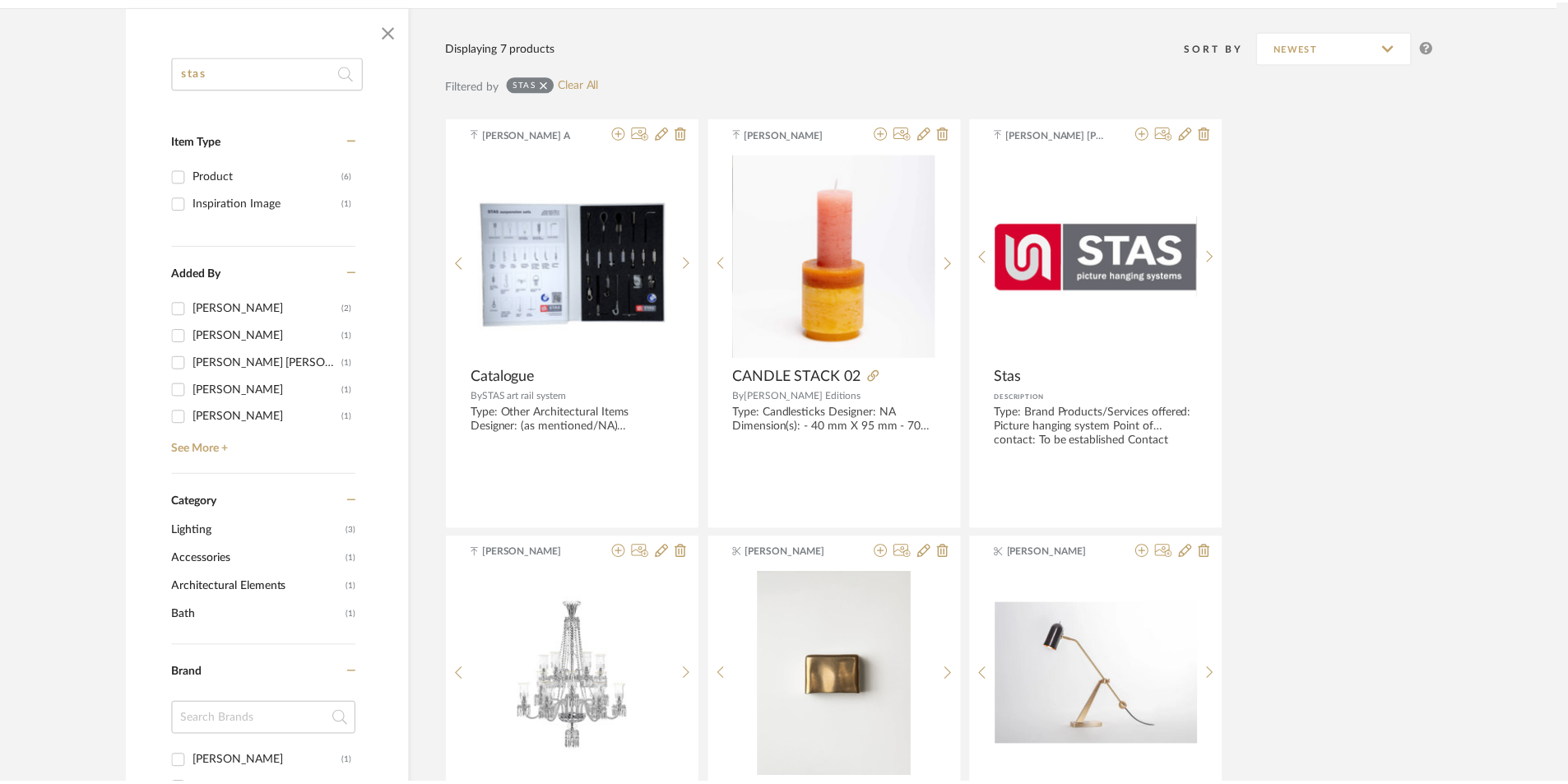
scroll to position [247, 0]
